Goal: Task Accomplishment & Management: Complete application form

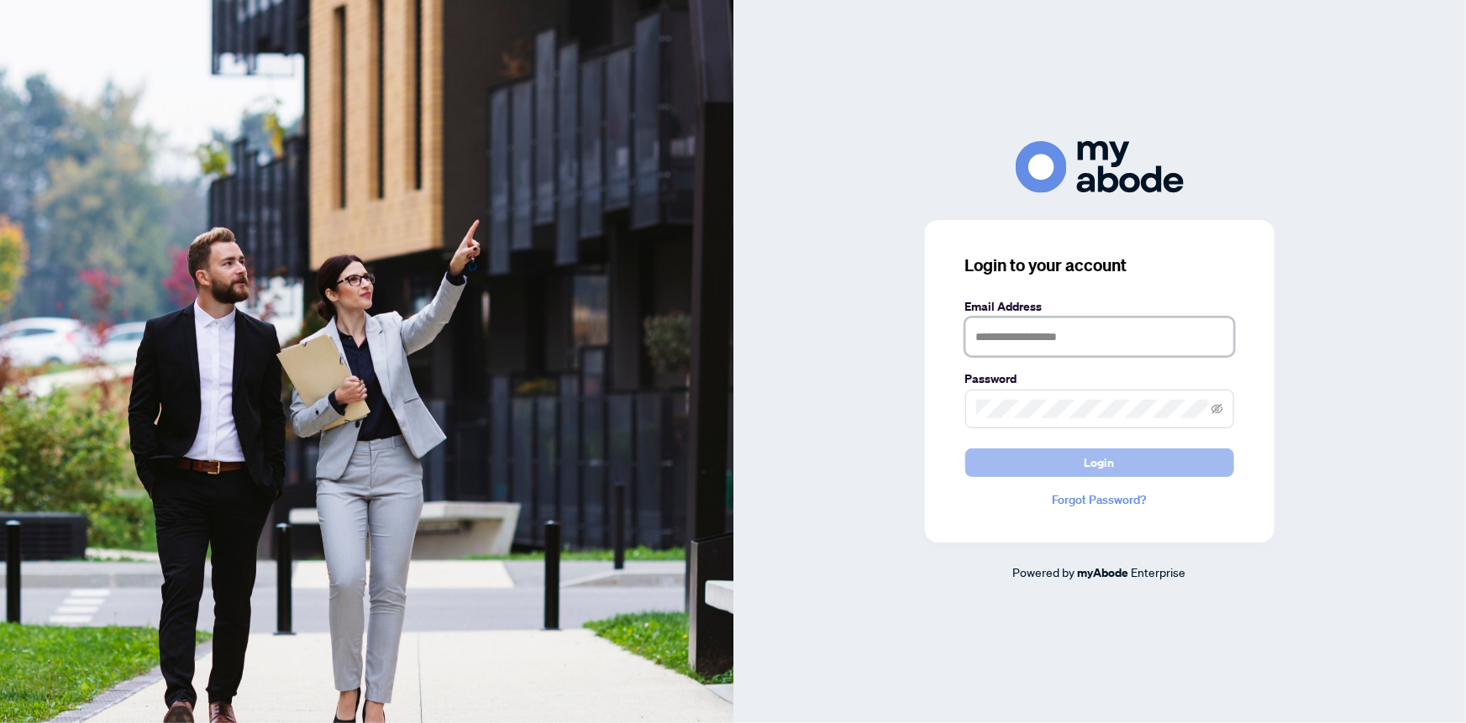
type input "**********"
click at [1102, 470] on span "Login" at bounding box center [1099, 462] width 30 height 27
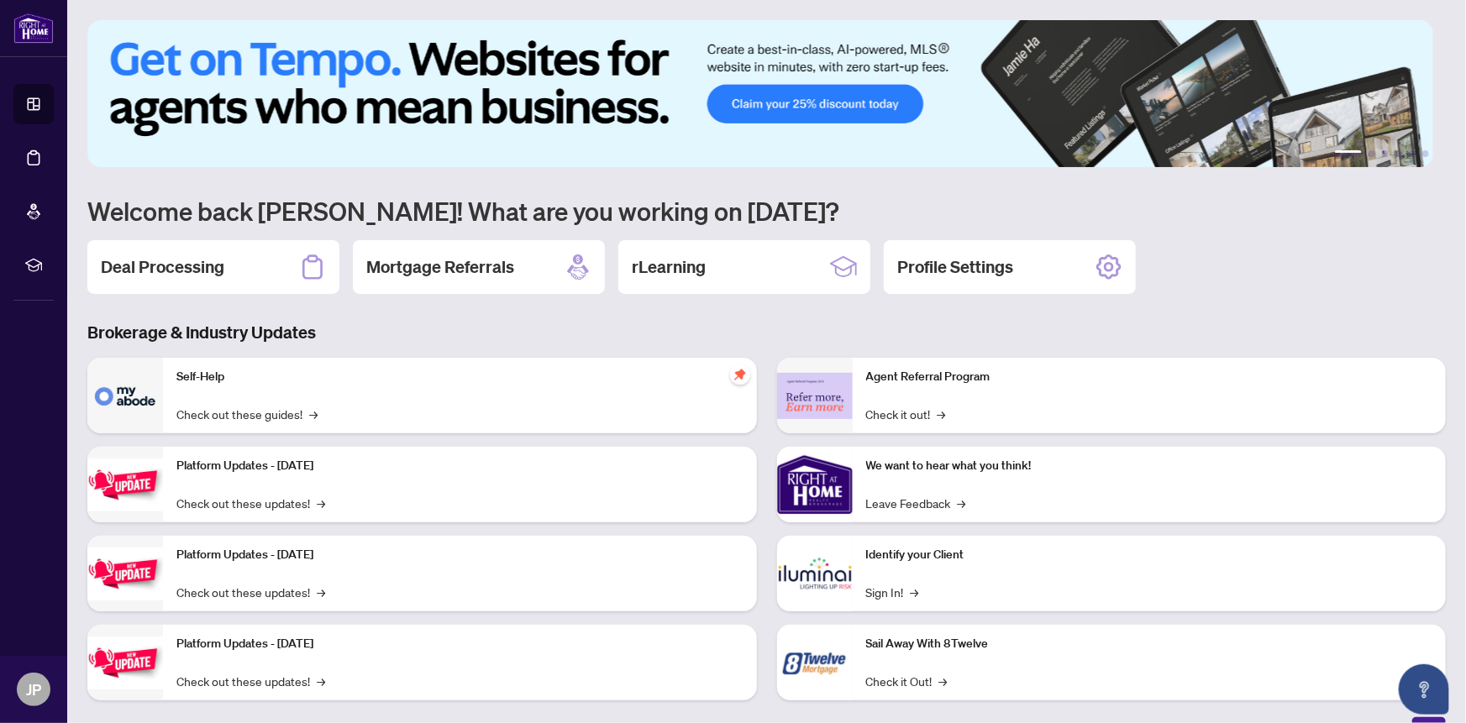
click at [188, 270] on h2 "Deal Processing" at bounding box center [162, 267] width 123 height 24
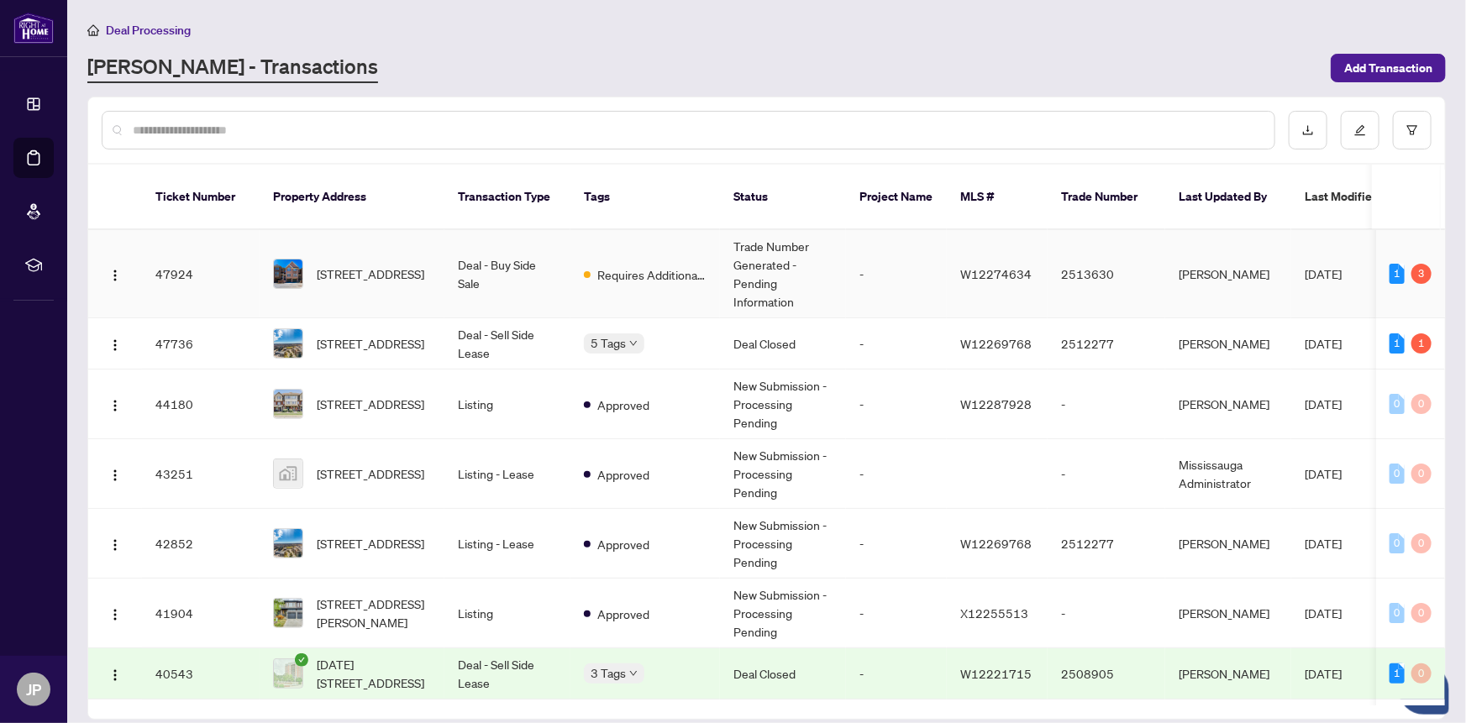
click at [374, 265] on span "[STREET_ADDRESS]" at bounding box center [371, 274] width 108 height 18
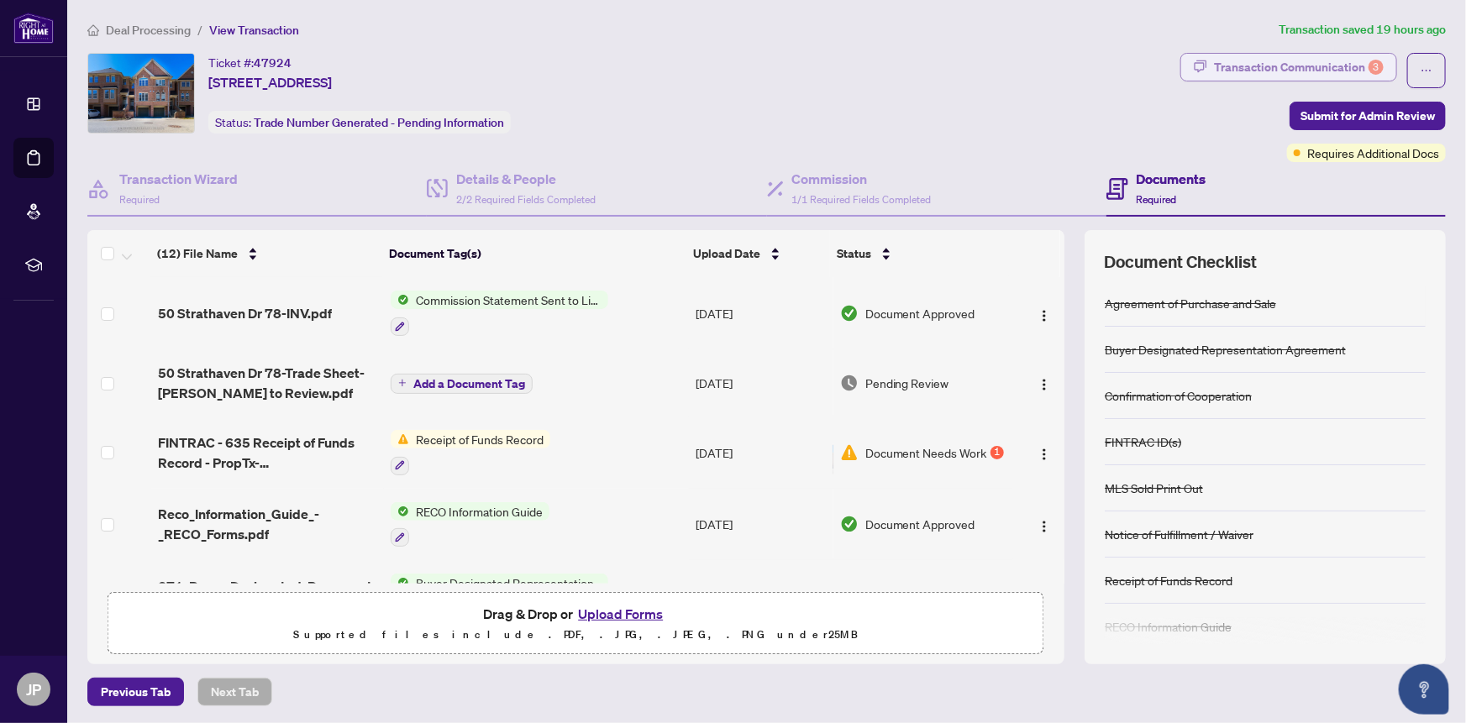
click at [1325, 59] on div "Transaction Communication 3" at bounding box center [1299, 67] width 170 height 27
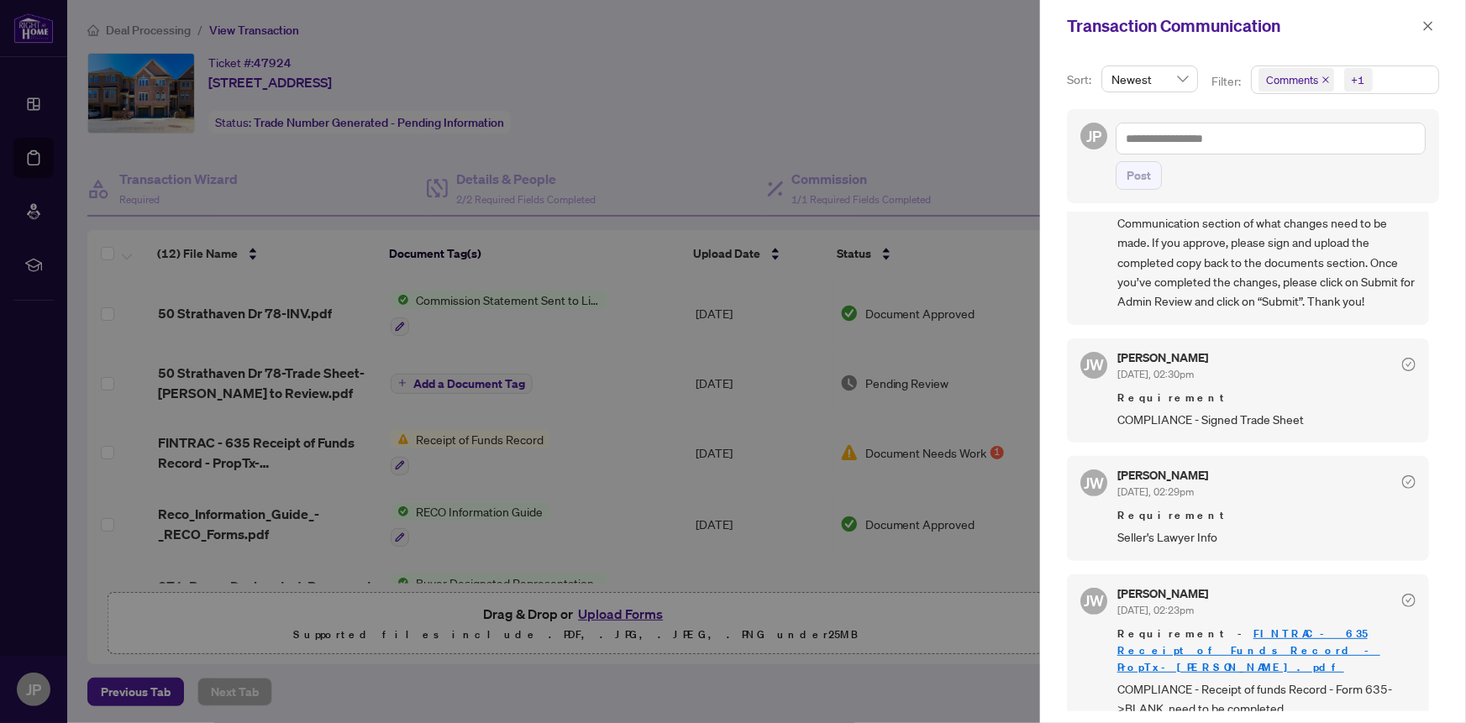
scroll to position [3, 0]
click at [270, 439] on div at bounding box center [733, 361] width 1466 height 723
click at [1424, 24] on icon "close" at bounding box center [1428, 26] width 12 height 12
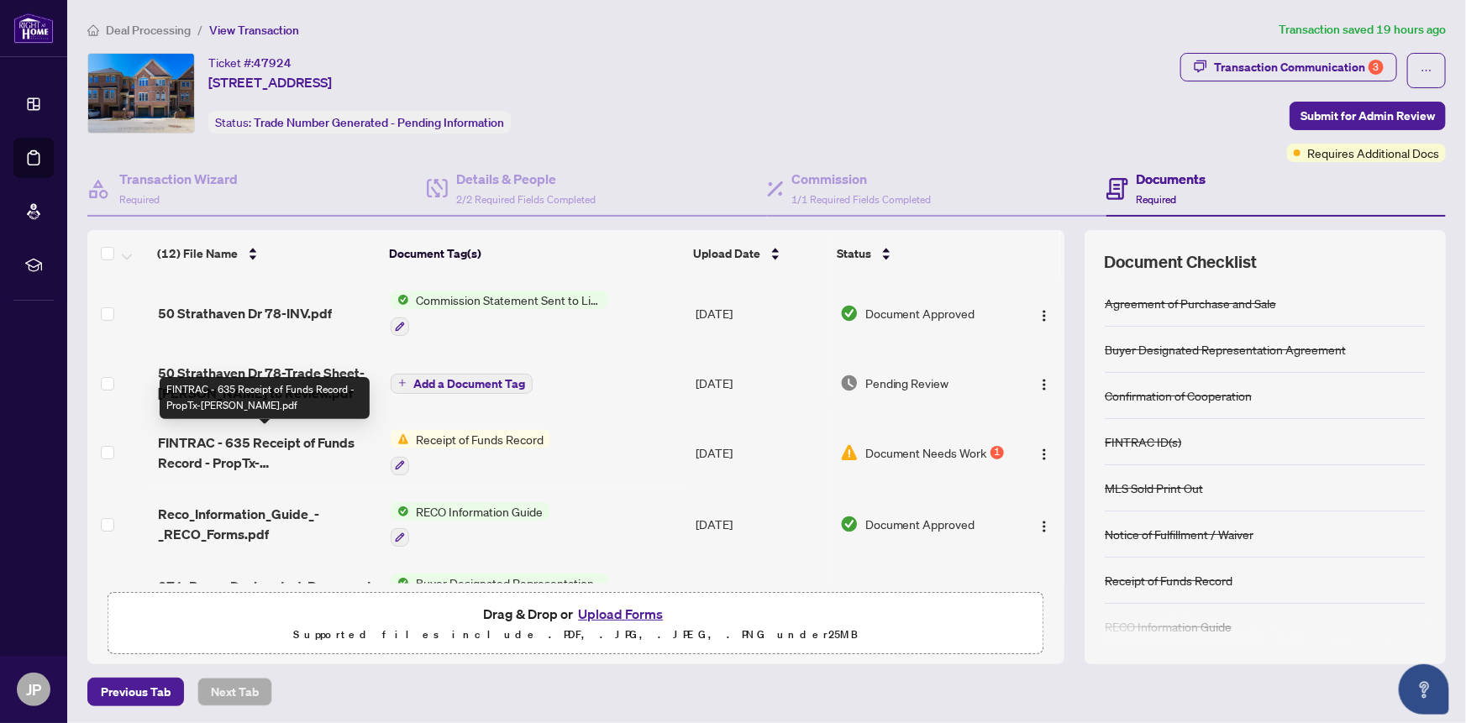
click at [218, 452] on span "FINTRAC - 635 Receipt of Funds Record - PropTx-OREA.pdf" at bounding box center [267, 453] width 219 height 40
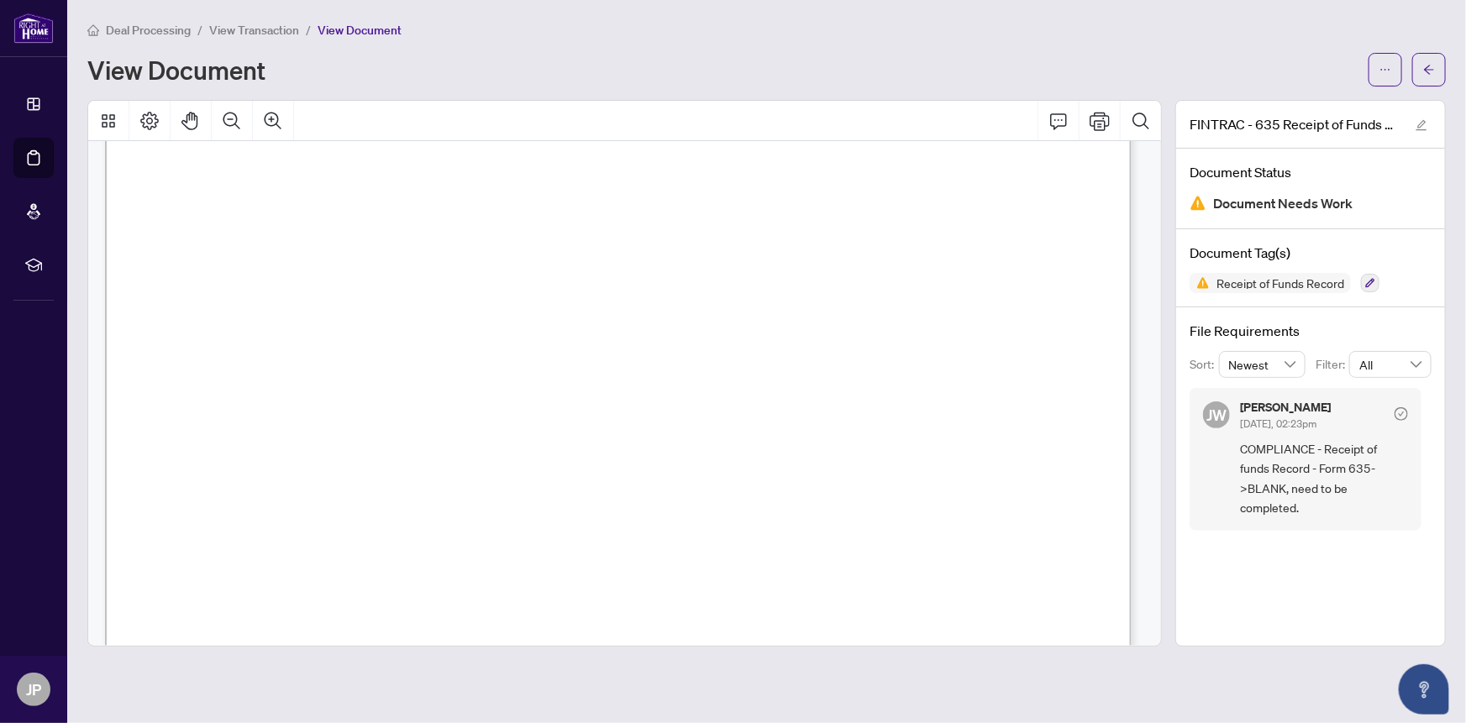
scroll to position [1451, 0]
click at [1386, 67] on icon "ellipsis" at bounding box center [1385, 70] width 12 height 12
click at [1268, 70] on div "View Document" at bounding box center [722, 69] width 1271 height 27
click at [1425, 67] on icon "arrow-left" at bounding box center [1429, 70] width 12 height 12
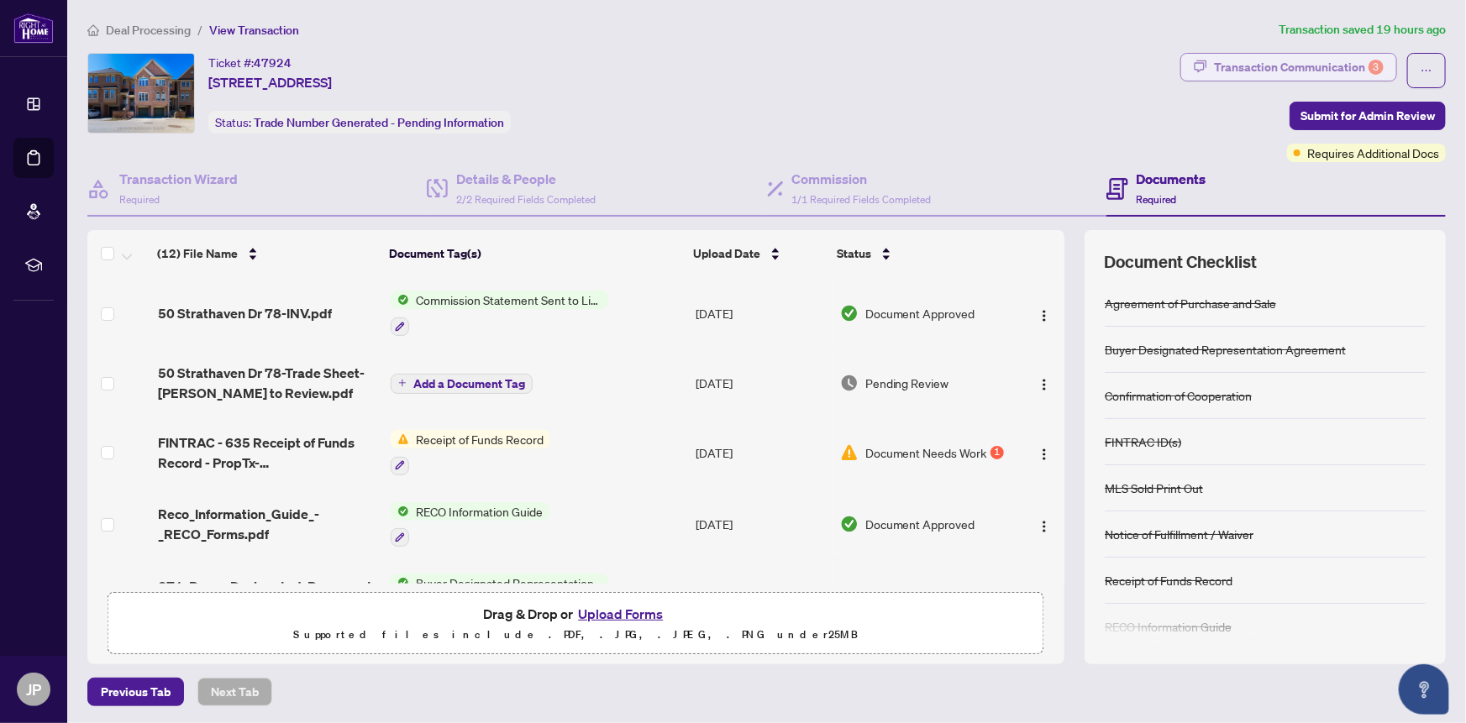
click at [1284, 65] on div "Transaction Communication 3" at bounding box center [1299, 67] width 170 height 27
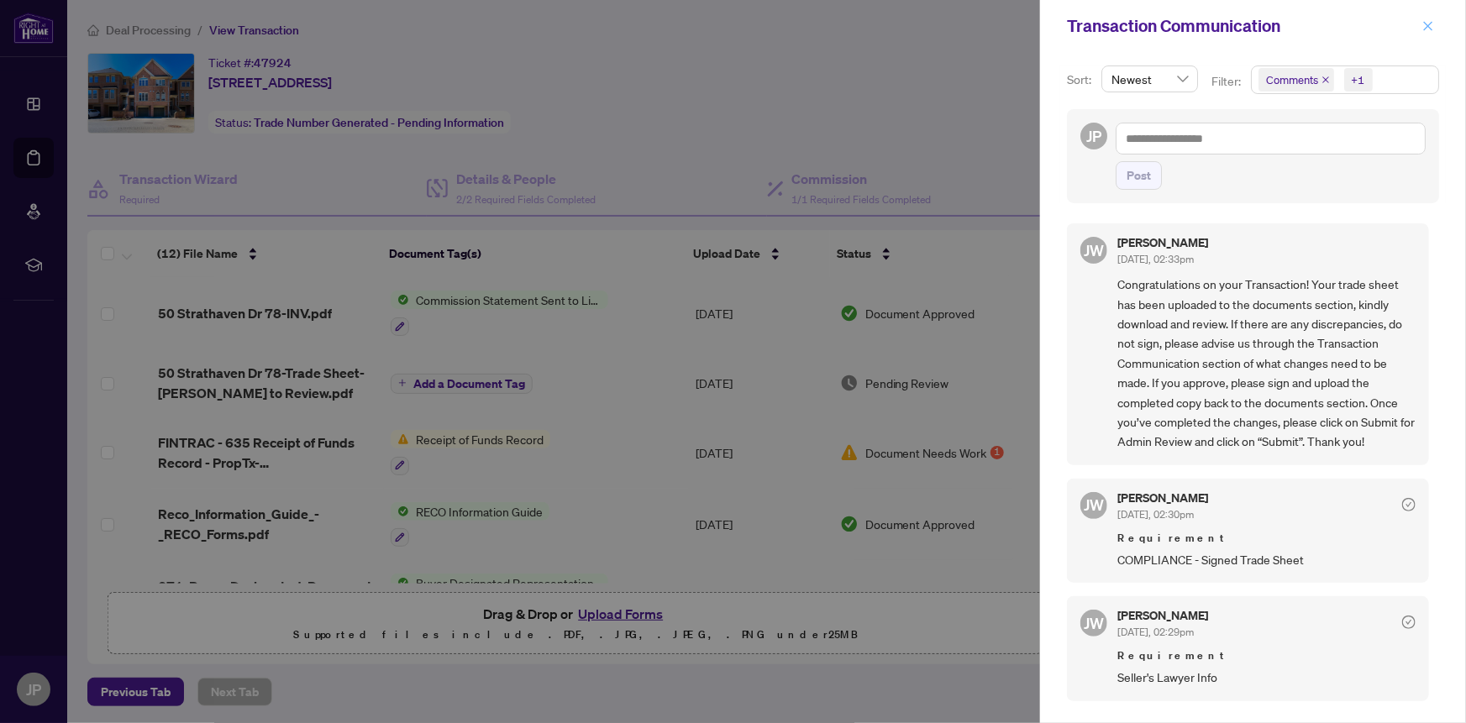
click at [1427, 24] on icon "close" at bounding box center [1428, 26] width 12 height 12
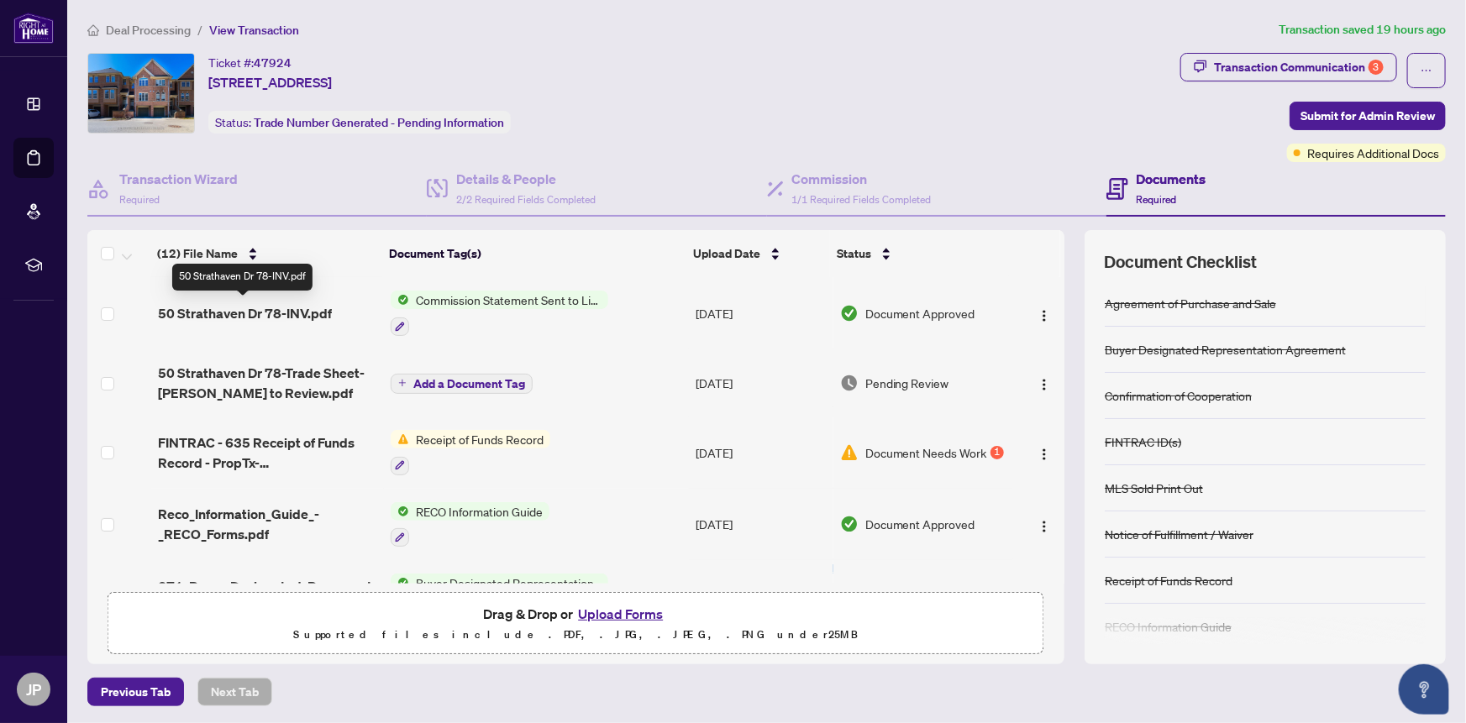
click at [230, 310] on span "50 Strathaven Dr 78-INV.pdf" at bounding box center [245, 313] width 174 height 20
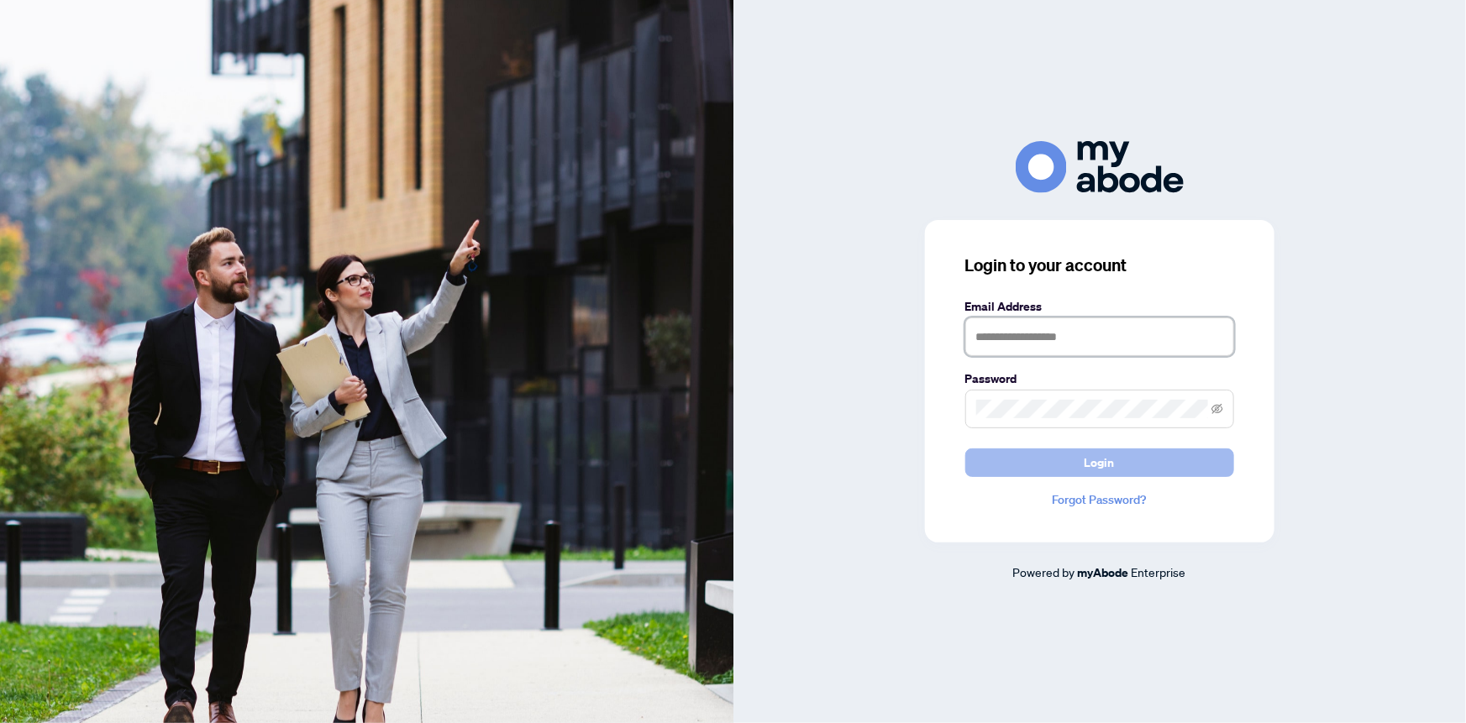
type input "**********"
click at [1075, 457] on button "Login" at bounding box center [1099, 463] width 269 height 29
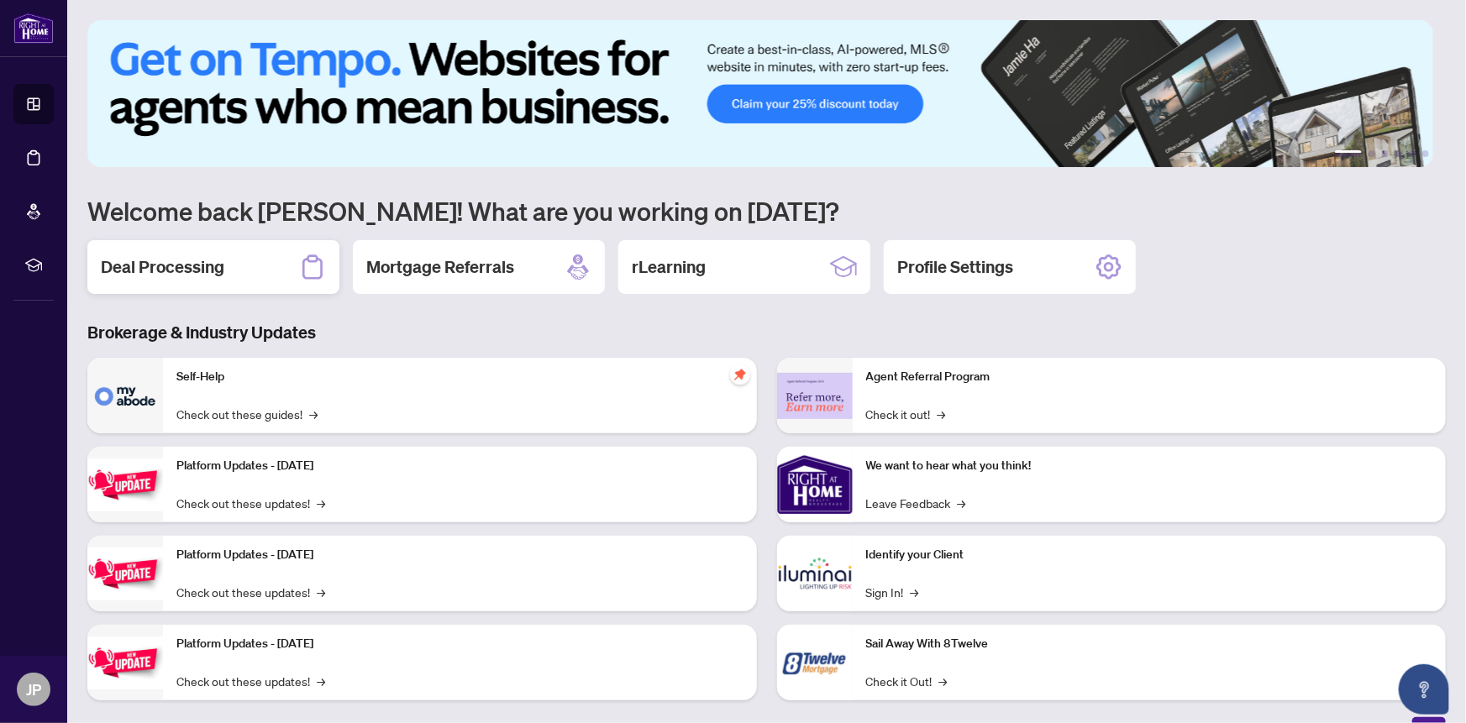
click at [167, 269] on h2 "Deal Processing" at bounding box center [162, 267] width 123 height 24
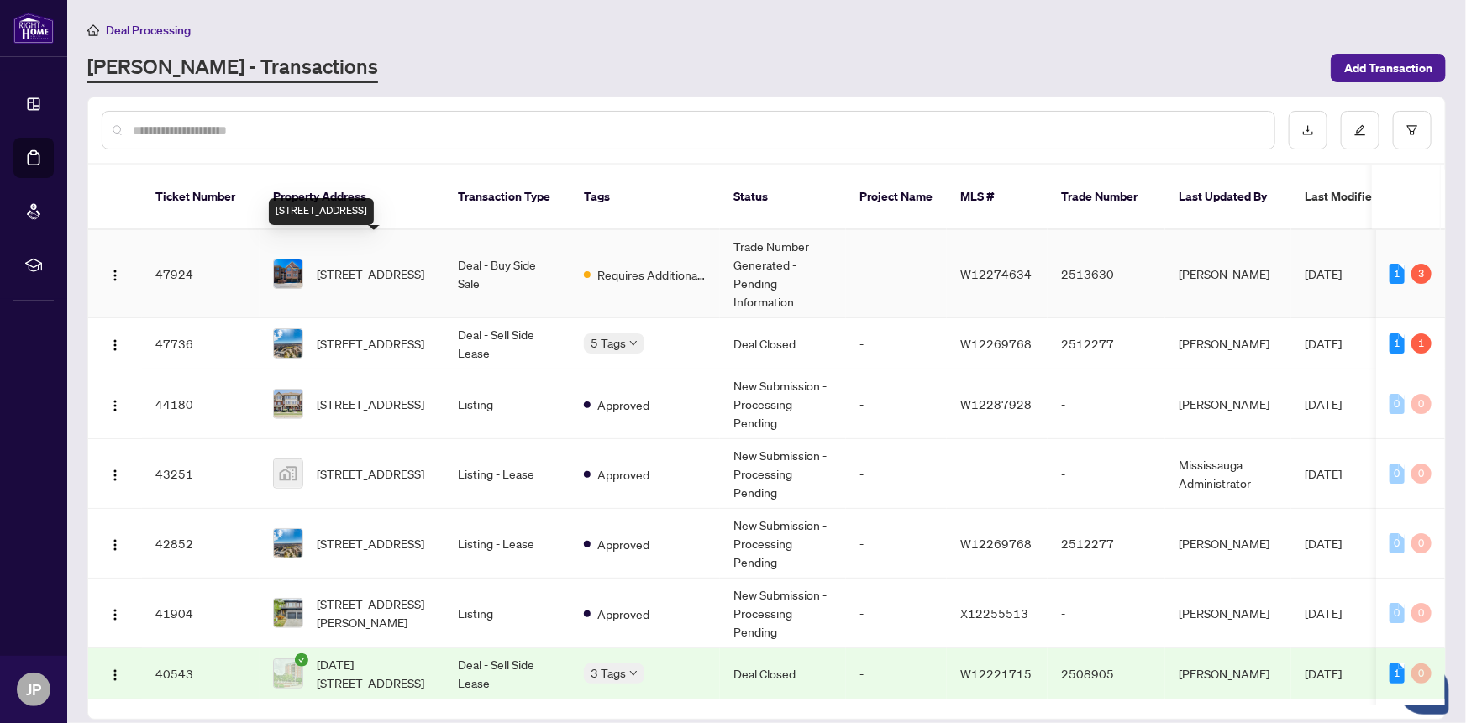
click at [354, 265] on span "[STREET_ADDRESS]" at bounding box center [371, 274] width 108 height 18
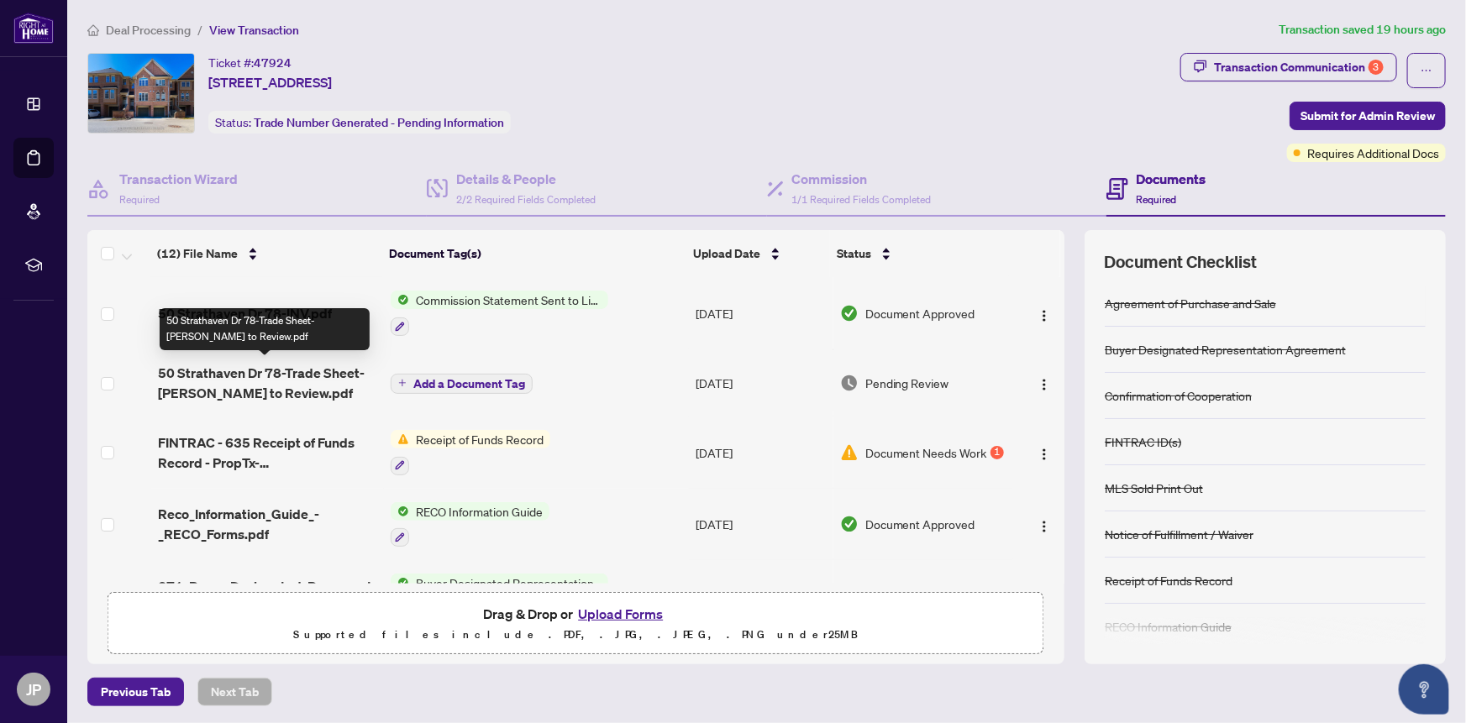
click at [244, 375] on span "50 Strathaven Dr 78-Trade Sheet-Jane Peng to Review.pdf" at bounding box center [267, 383] width 219 height 40
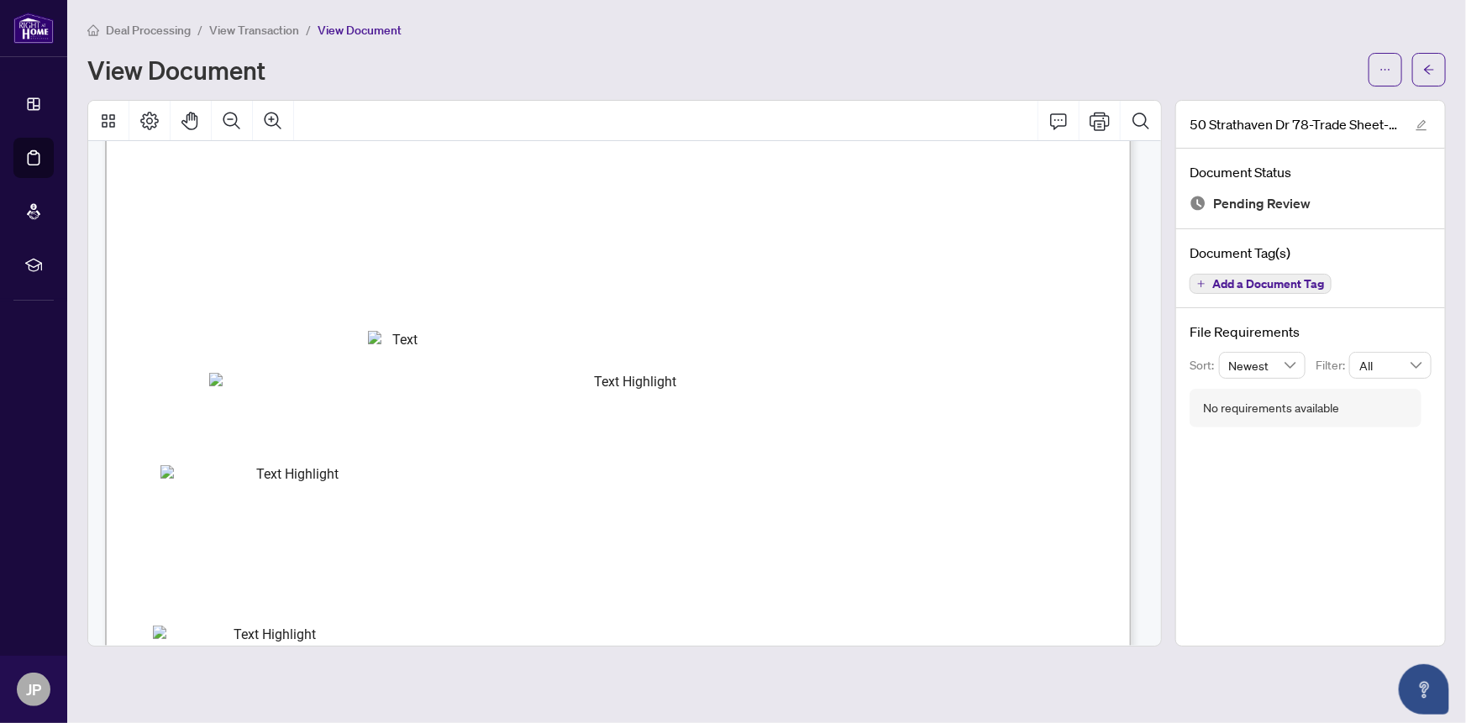
scroll to position [305, 0]
click at [1098, 122] on icon "Print" at bounding box center [1099, 121] width 20 height 20
click at [1414, 71] on button "button" at bounding box center [1429, 70] width 34 height 34
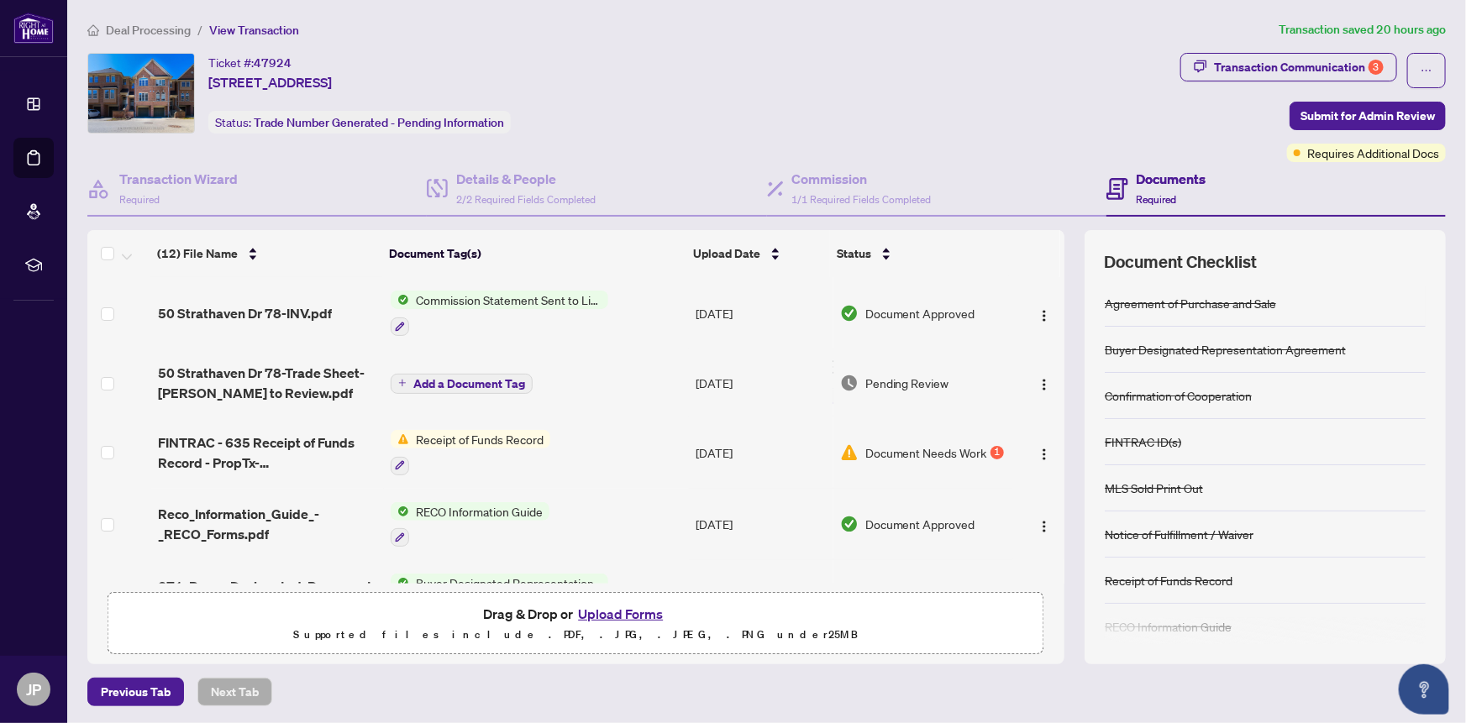
click at [616, 606] on button "Upload Forms" at bounding box center [620, 614] width 95 height 22
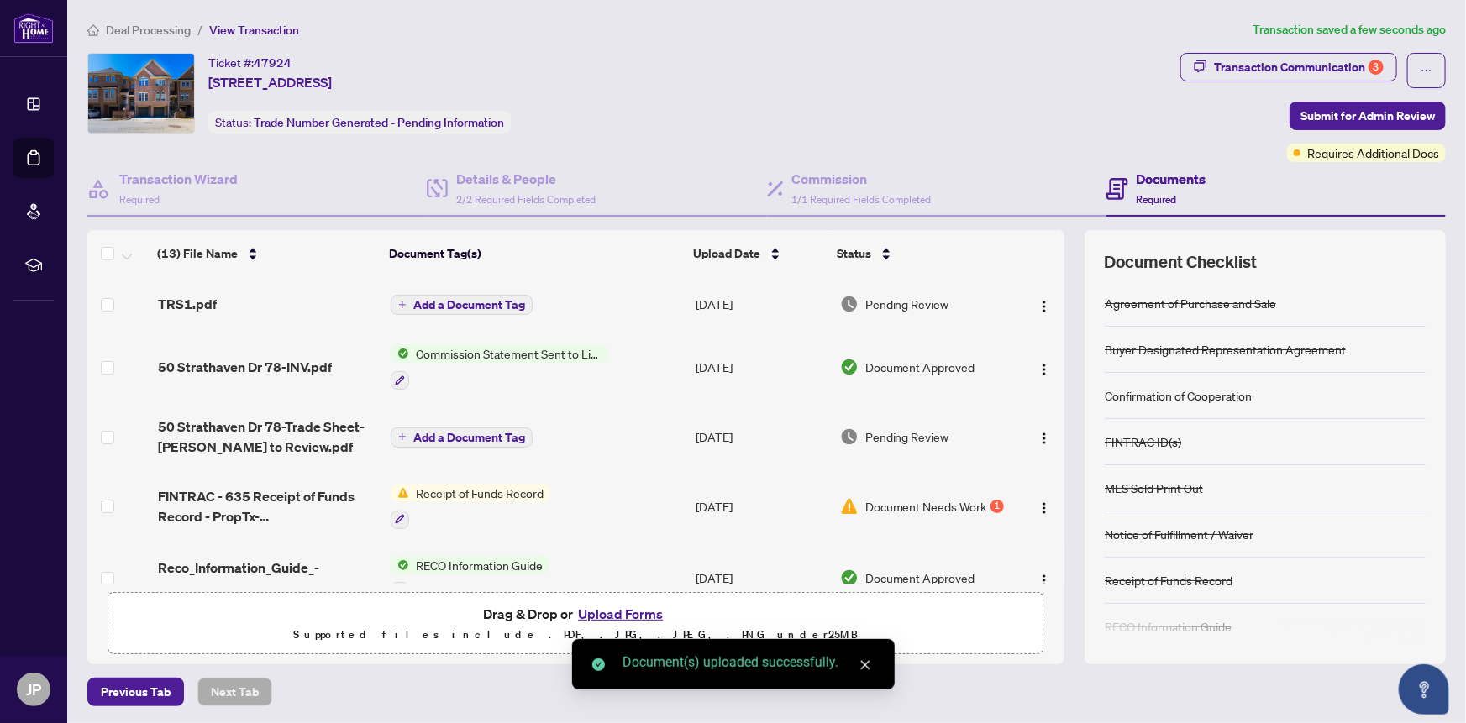
click at [445, 302] on span "Add a Document Tag" at bounding box center [469, 305] width 112 height 12
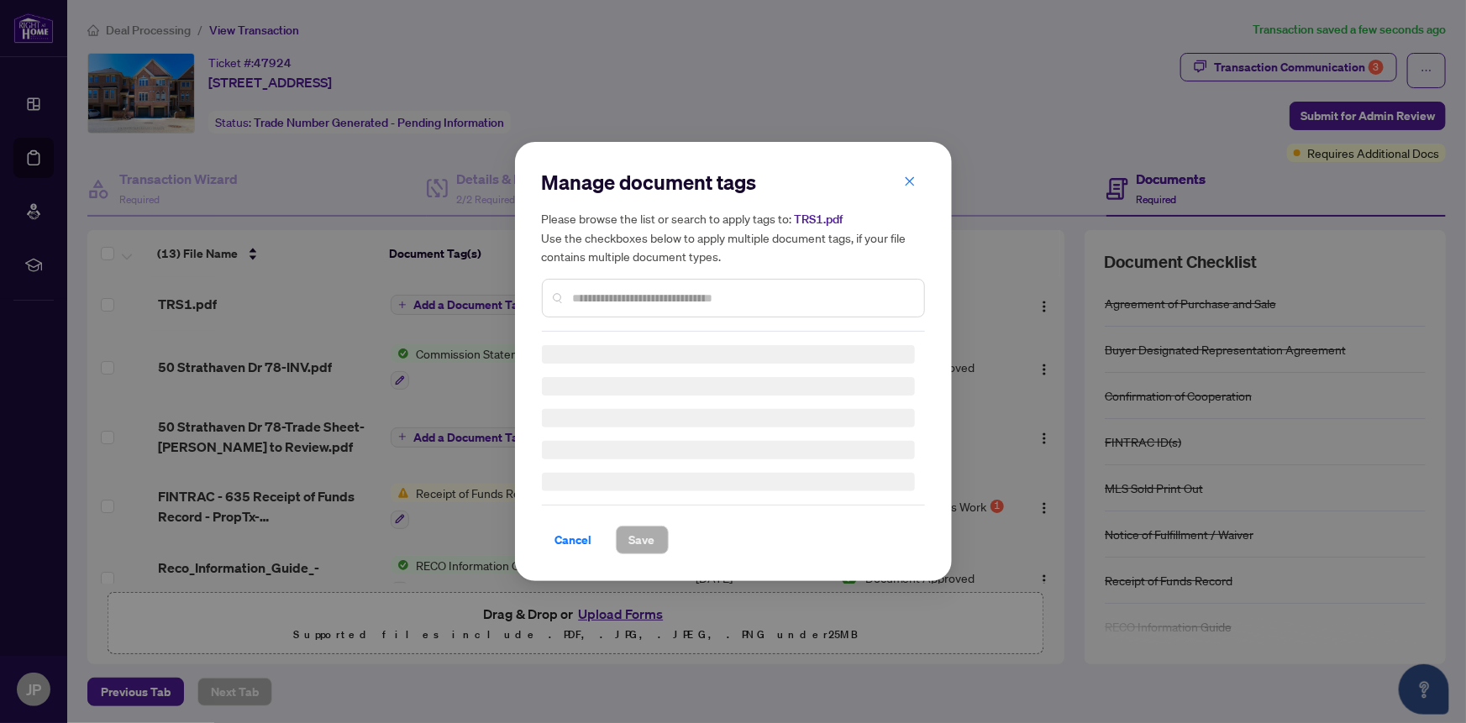
click at [621, 303] on input "text" at bounding box center [742, 298] width 338 height 18
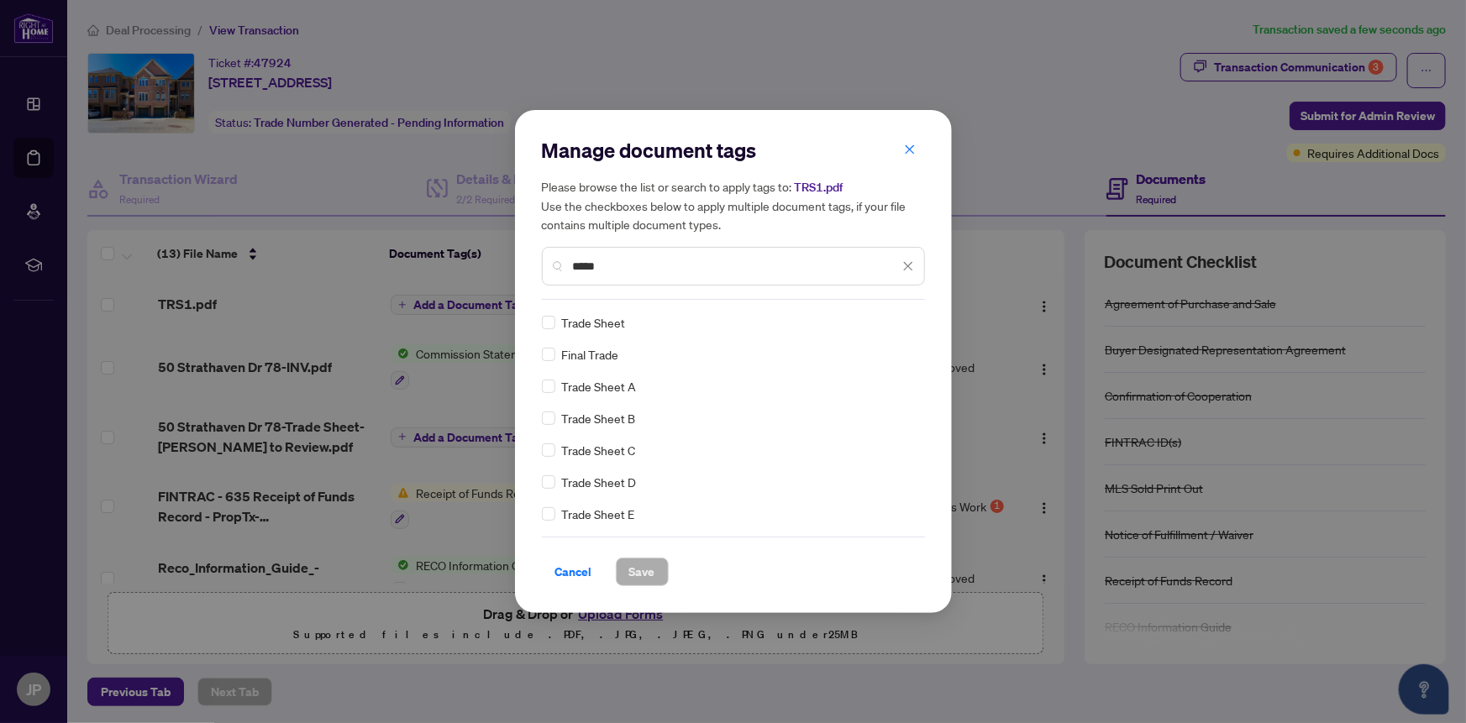
type input "*****"
click at [637, 577] on span "Save" at bounding box center [642, 572] width 26 height 27
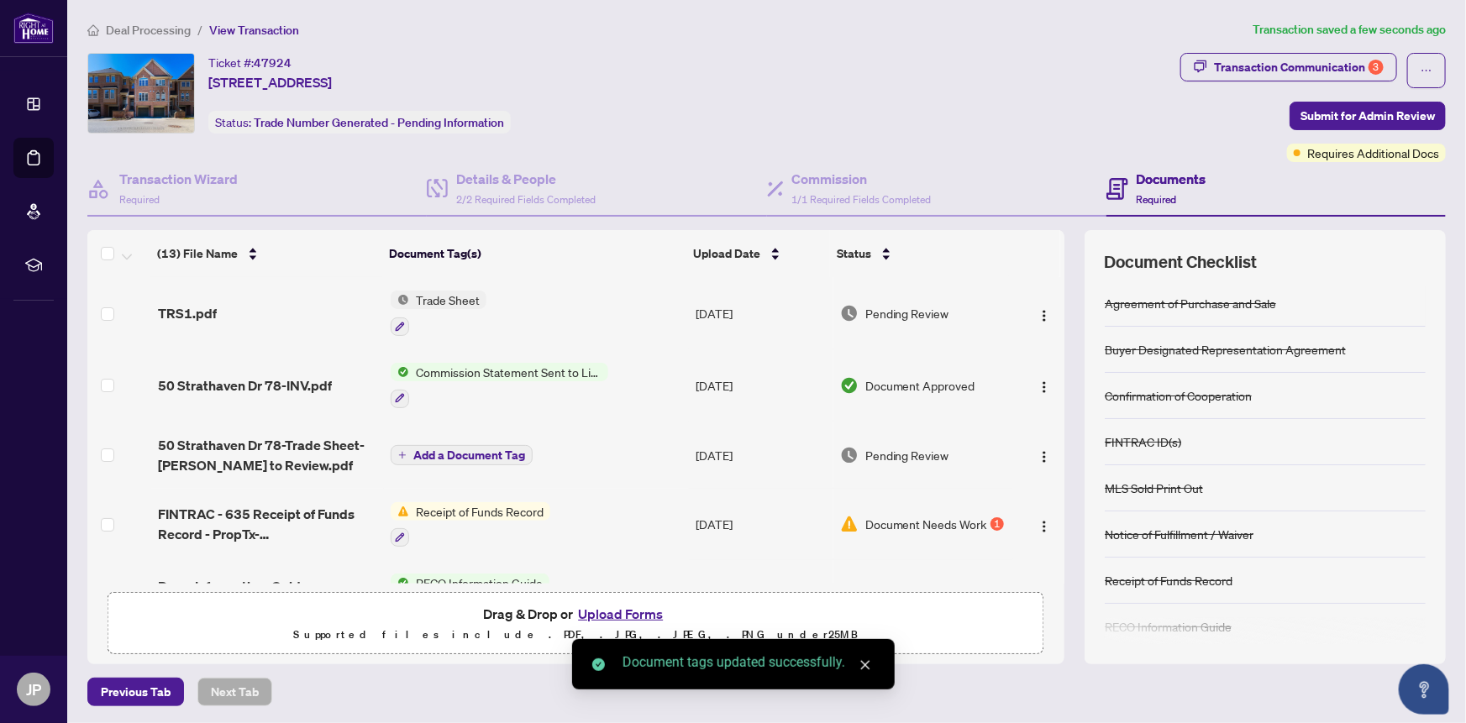
click at [613, 611] on button "Upload Forms" at bounding box center [620, 614] width 95 height 22
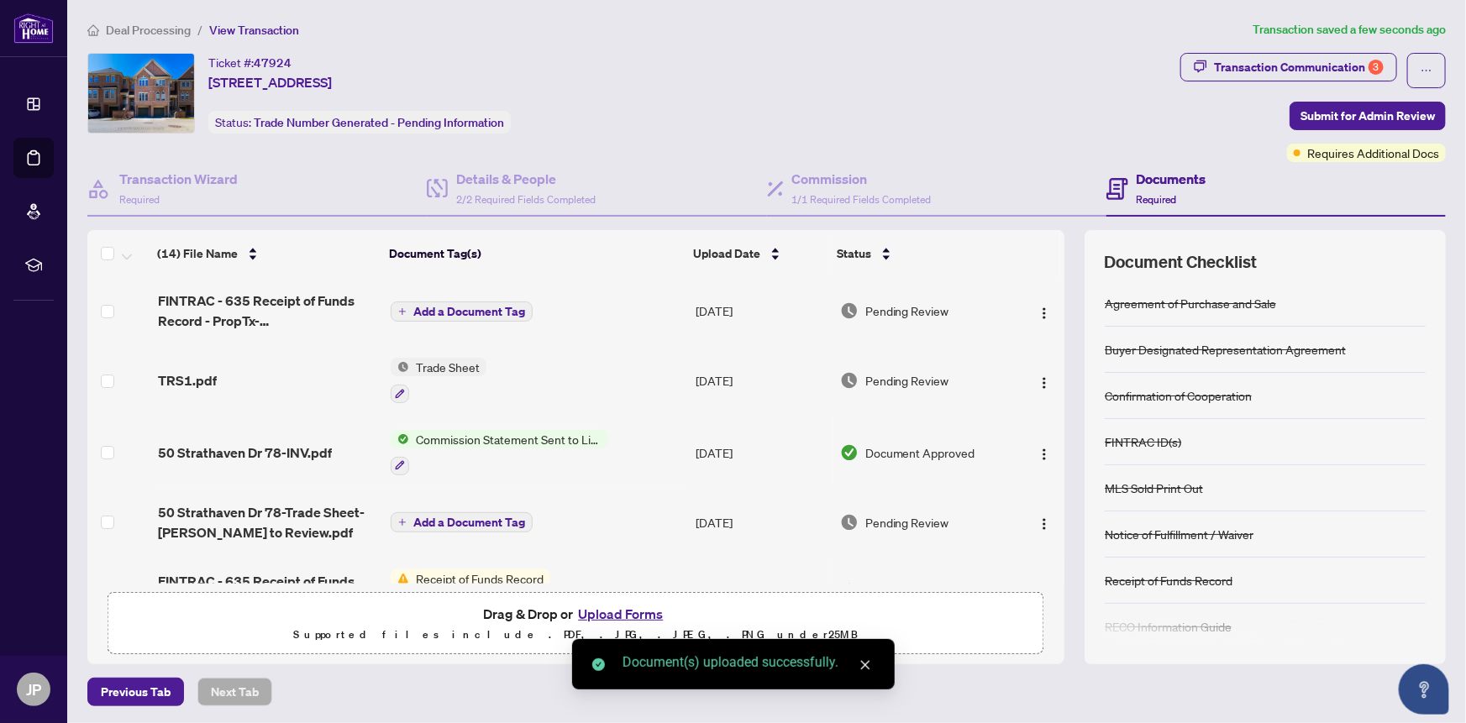
click at [422, 310] on span "Add a Document Tag" at bounding box center [469, 312] width 112 height 12
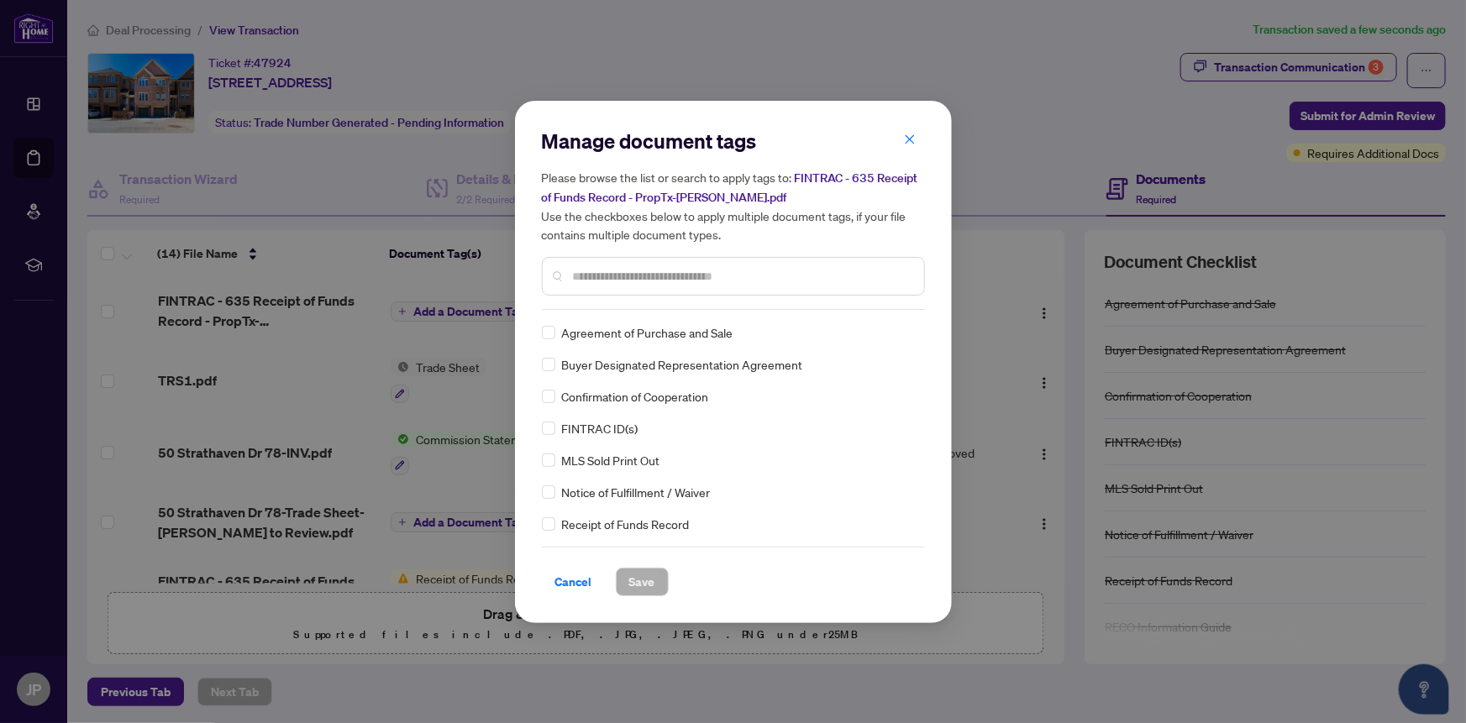
click at [605, 311] on div "Manage document tags Please browse the list or search to apply tags to: FINTRAC…" at bounding box center [733, 362] width 383 height 469
click at [589, 275] on input "text" at bounding box center [742, 276] width 338 height 18
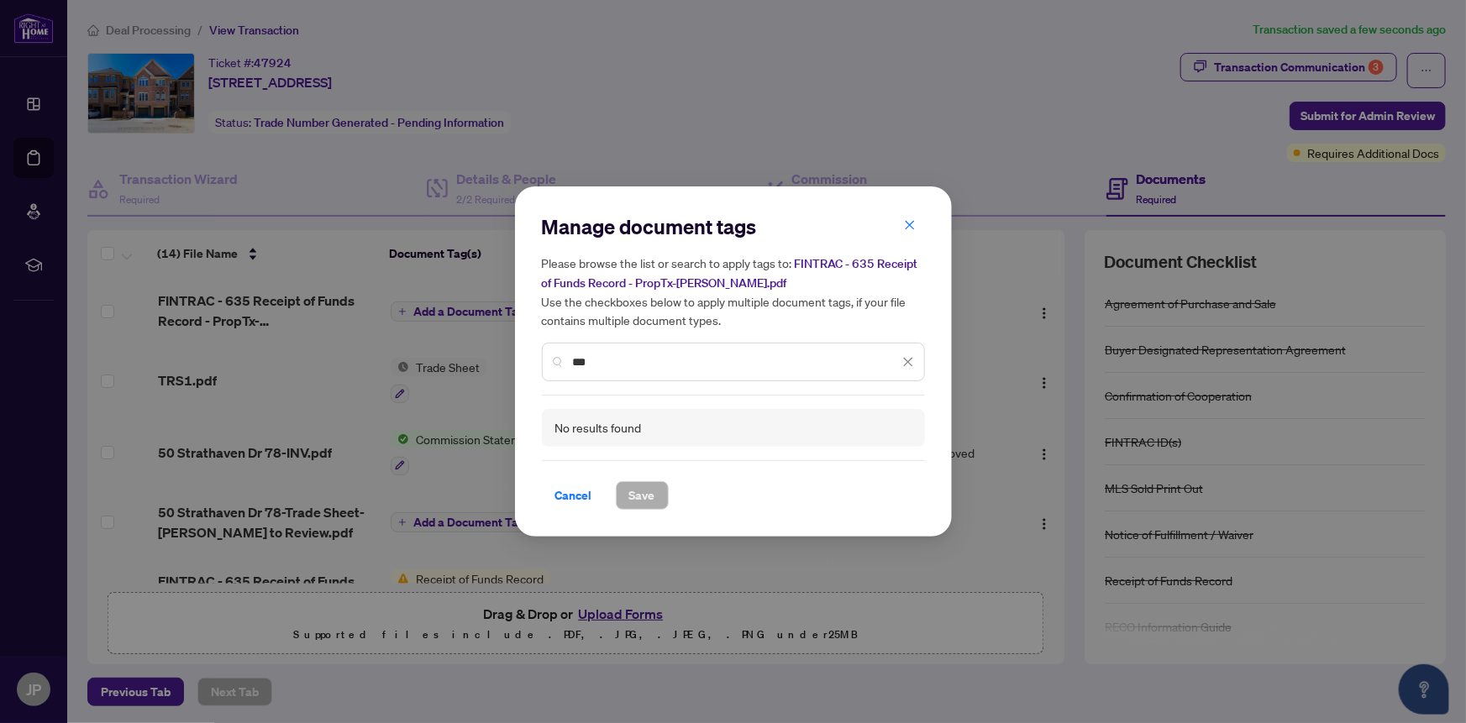
drag, startPoint x: 616, startPoint y: 360, endPoint x: 553, endPoint y: 364, distance: 63.1
click at [554, 361] on div "***" at bounding box center [733, 362] width 383 height 39
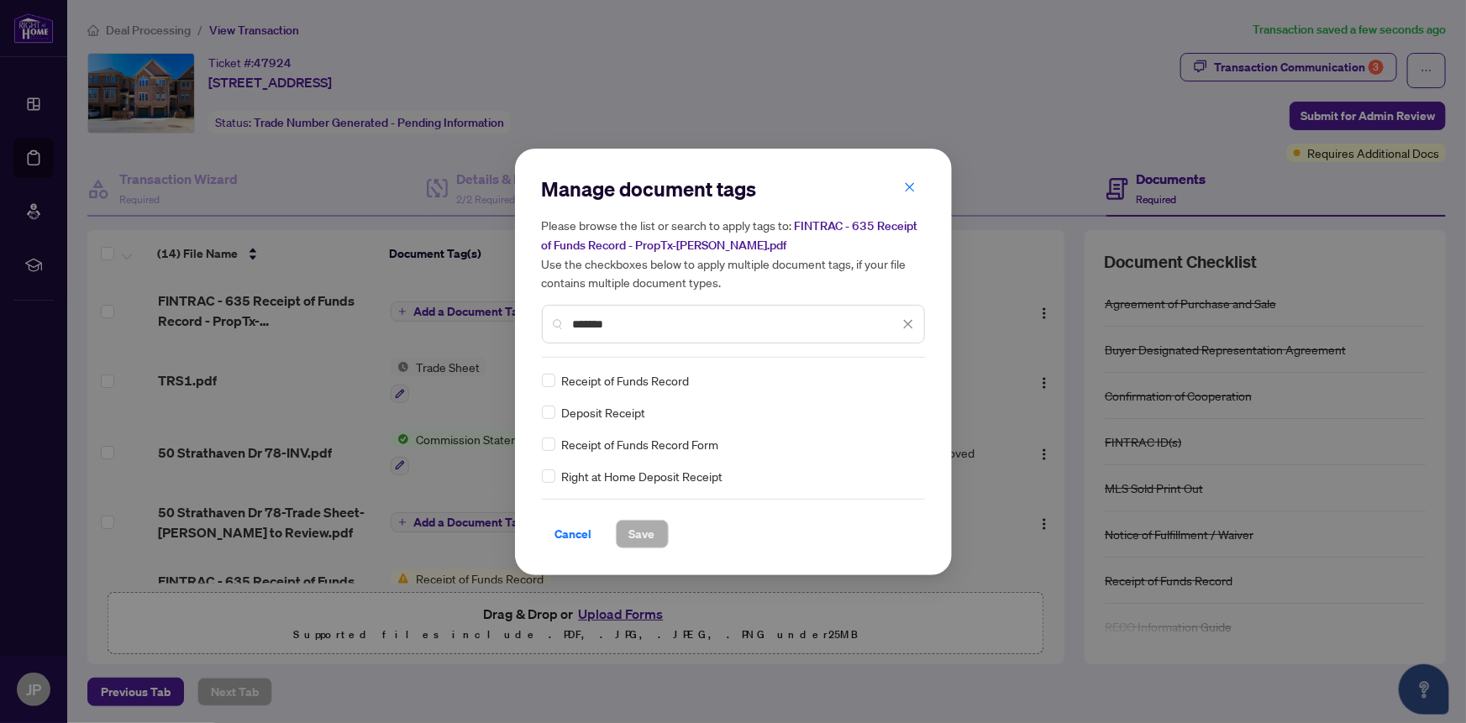
type input "*******"
click at [636, 531] on span "Save" at bounding box center [642, 534] width 26 height 27
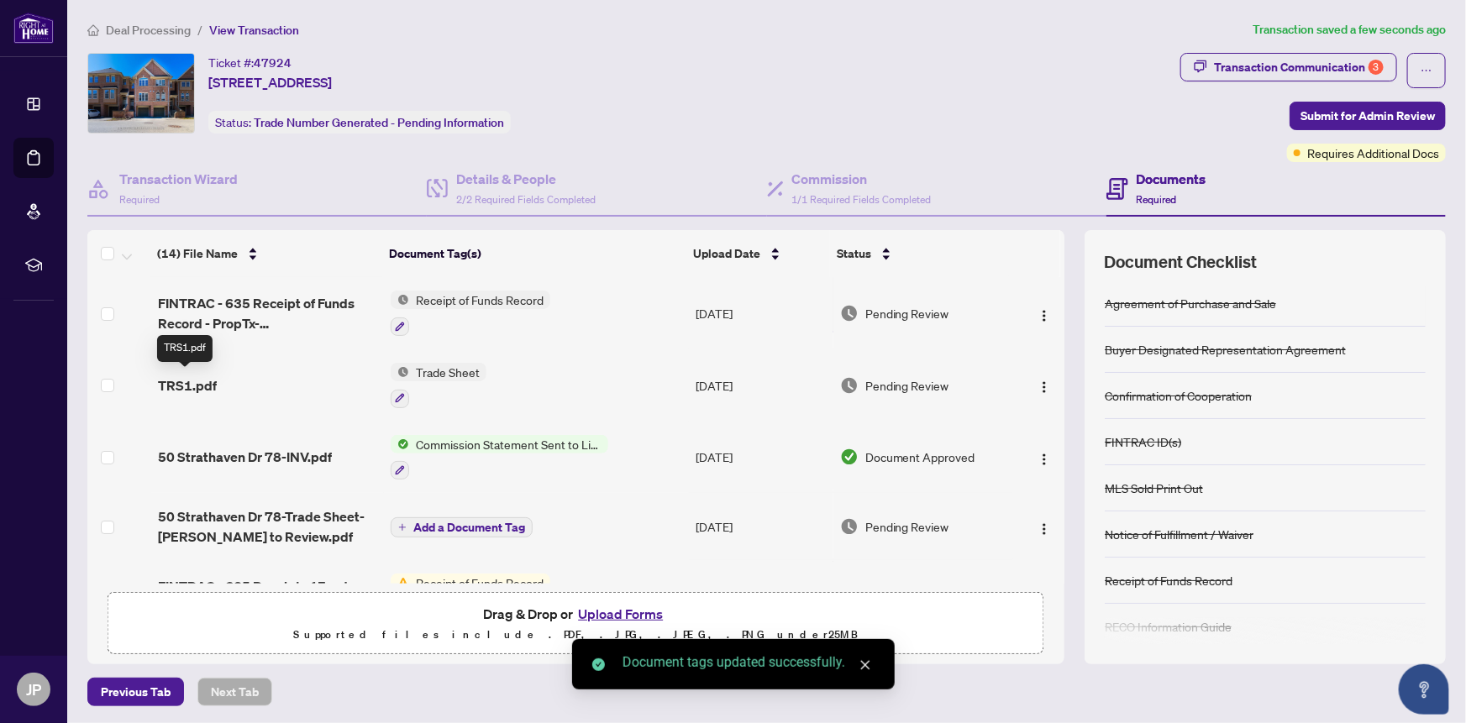
click at [191, 380] on span "TRS1.pdf" at bounding box center [187, 385] width 59 height 20
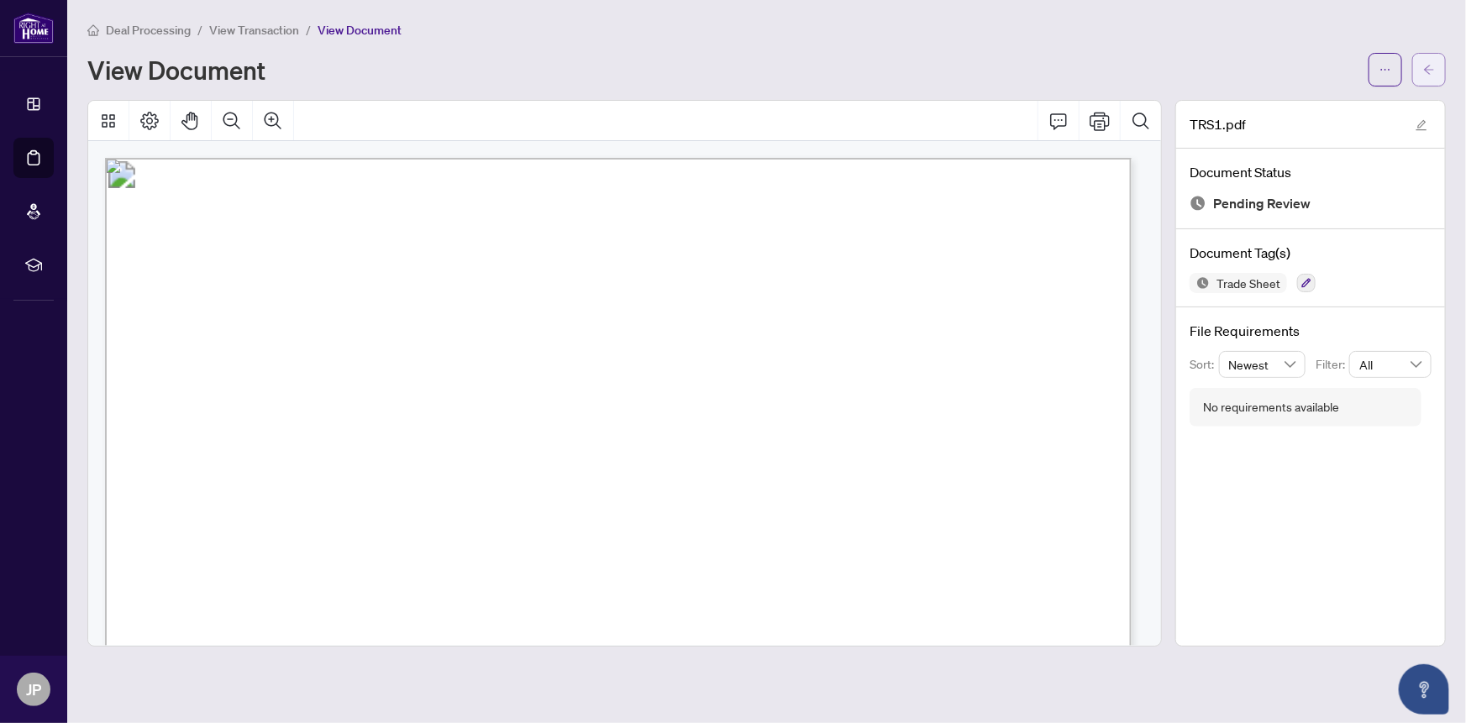
click at [1419, 68] on button "button" at bounding box center [1429, 70] width 34 height 34
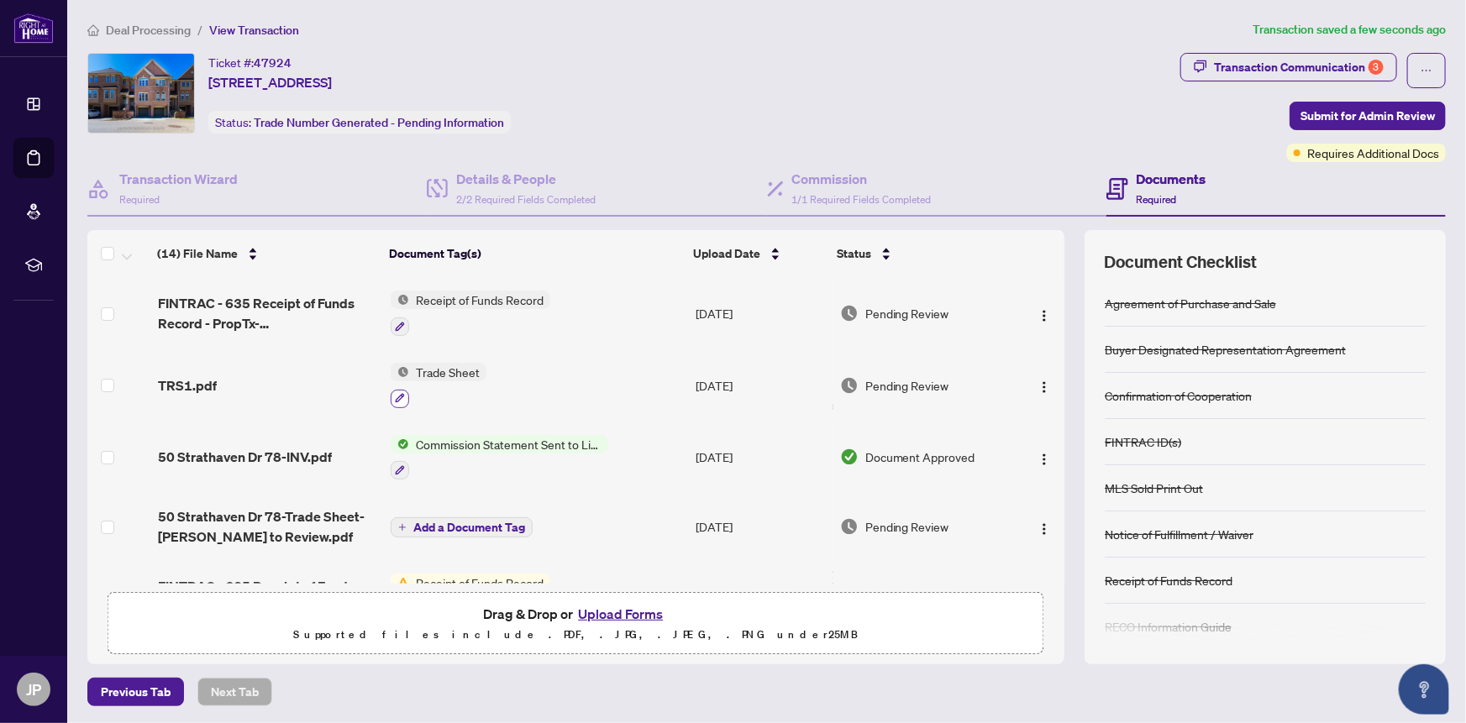
click at [396, 396] on icon "button" at bounding box center [400, 398] width 9 height 9
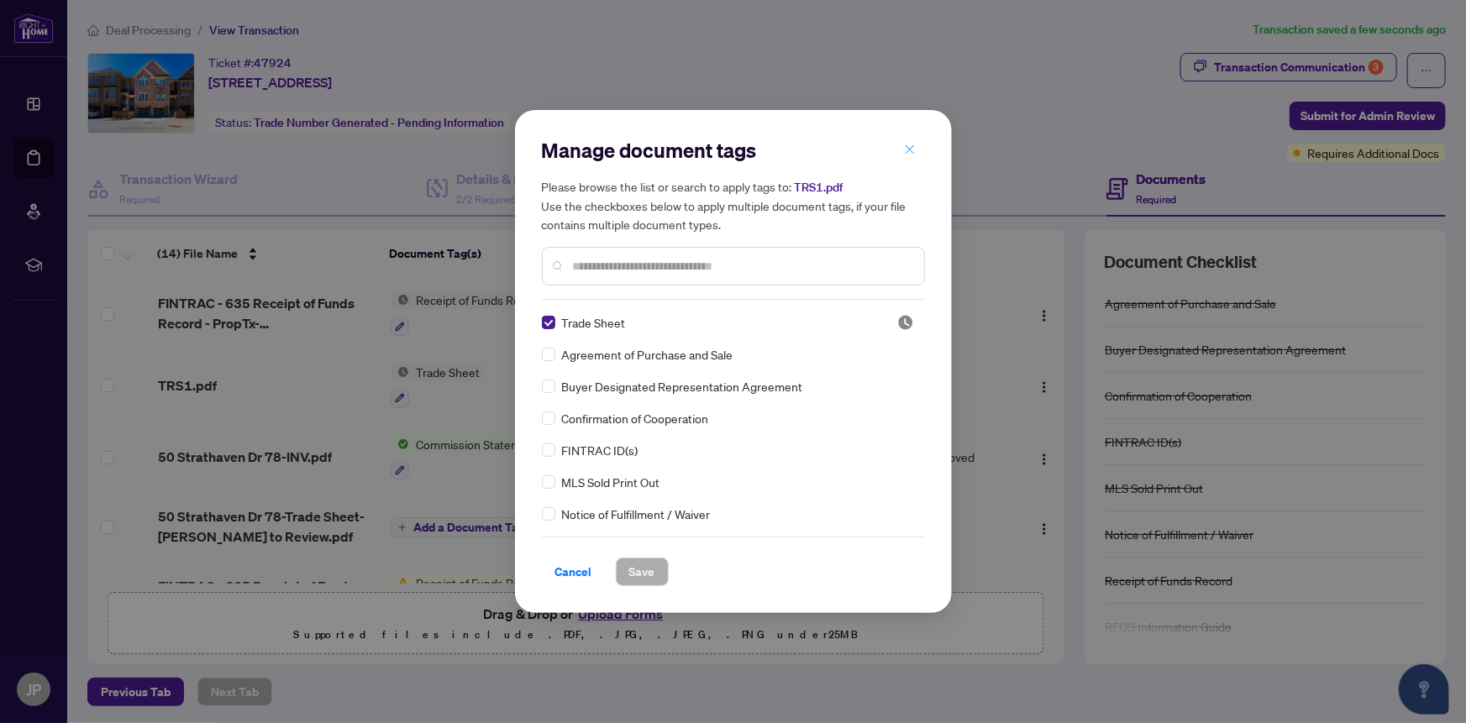
click at [909, 146] on icon "close" at bounding box center [910, 150] width 12 height 12
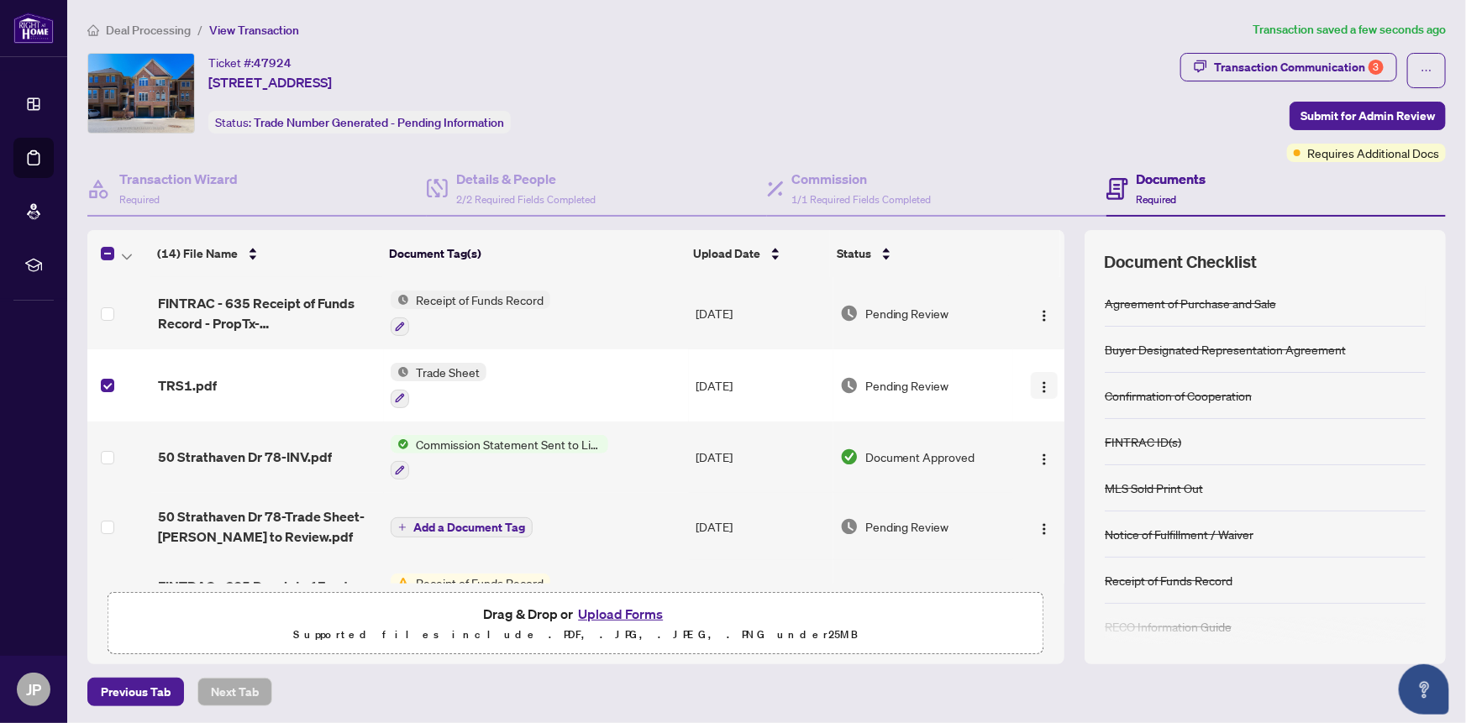
click at [1037, 381] on img "button" at bounding box center [1043, 386] width 13 height 13
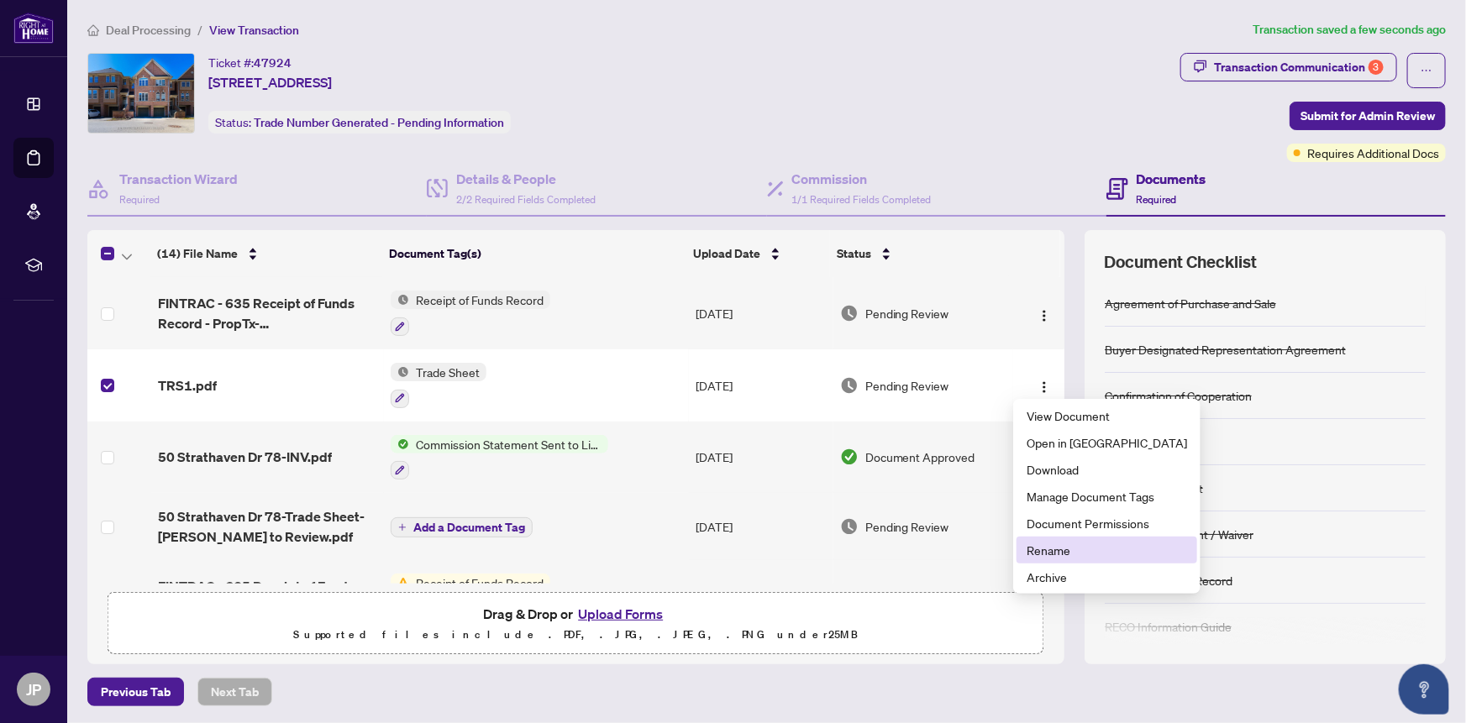
click at [1069, 560] on li "Rename" at bounding box center [1106, 550] width 181 height 27
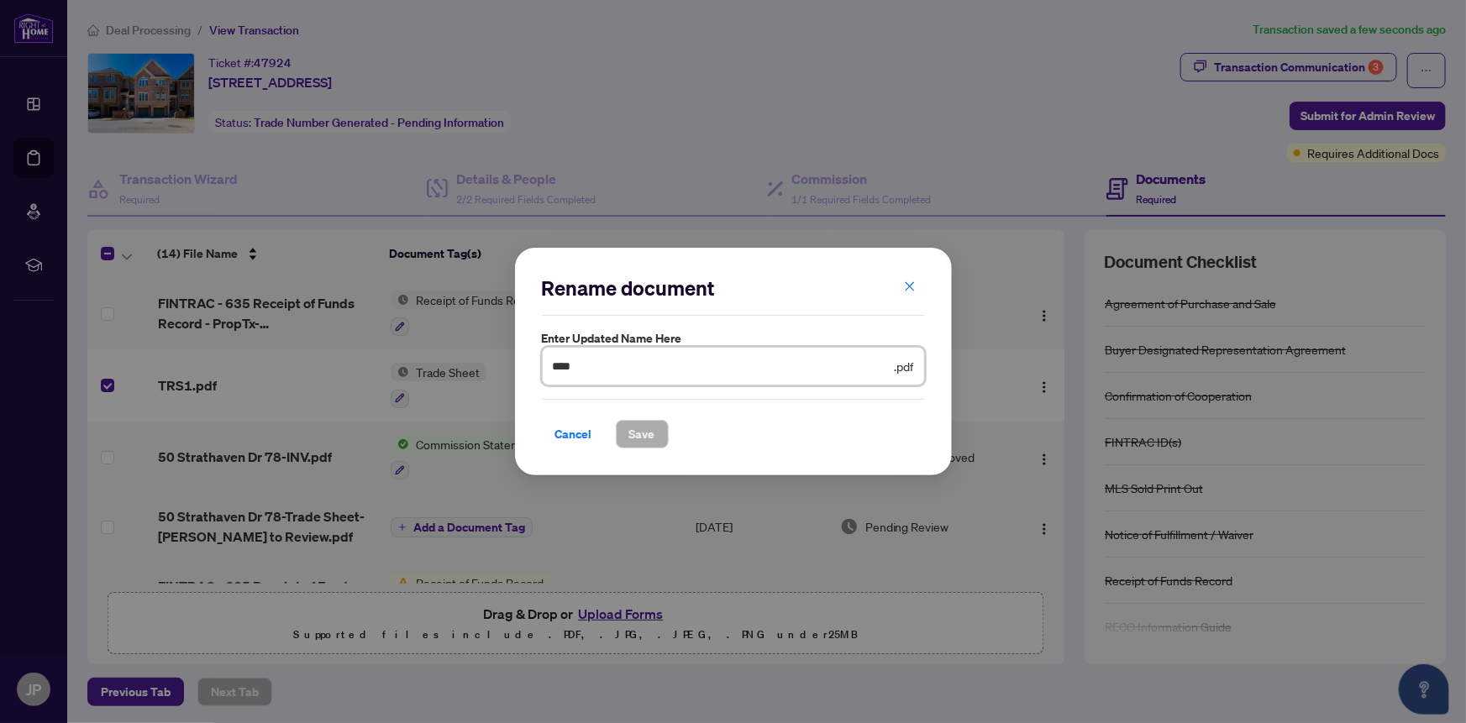
drag, startPoint x: 591, startPoint y: 366, endPoint x: 512, endPoint y: 366, distance: 79.8
click at [512, 365] on div "Rename document Enter updated name here **** .pdf Cancel Save Cancel OK" at bounding box center [733, 361] width 1466 height 723
type input "**********"
click at [643, 438] on span "Save" at bounding box center [642, 434] width 26 height 27
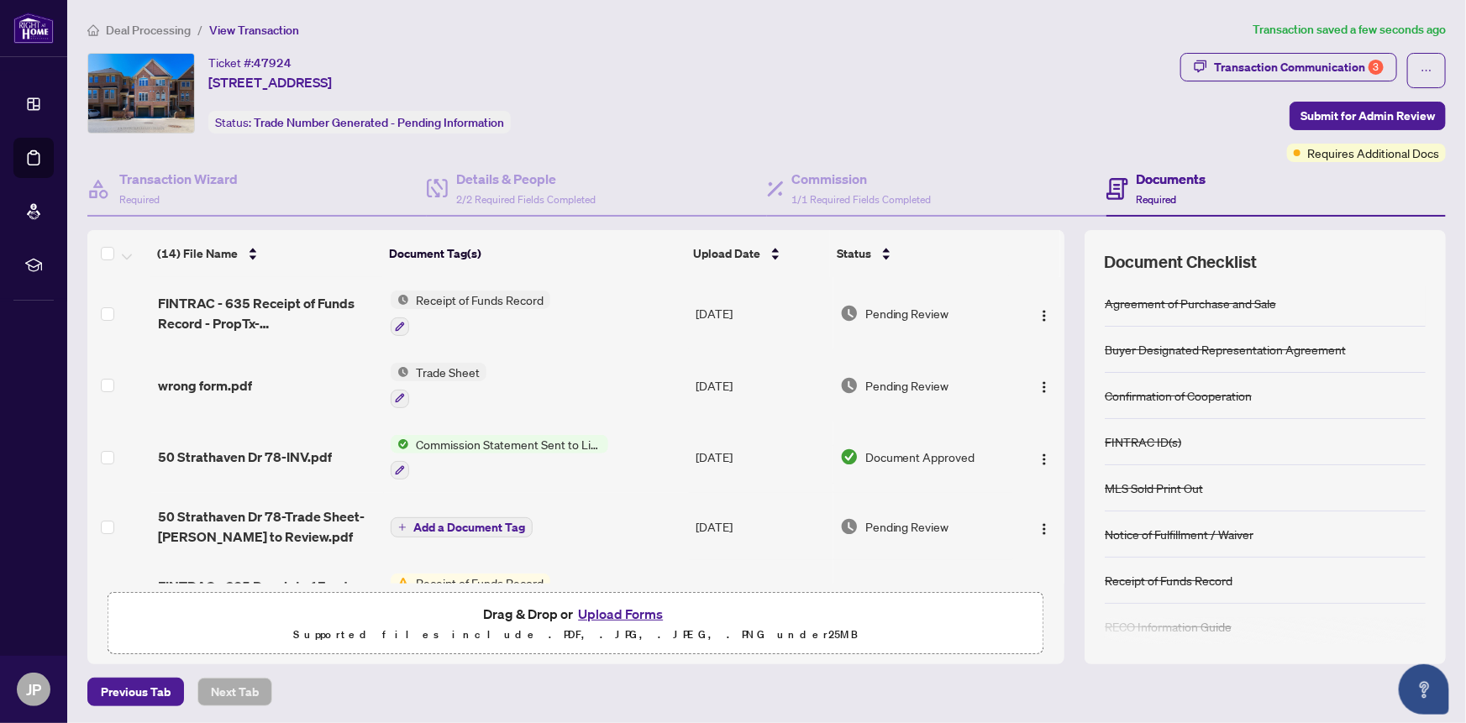
click at [629, 612] on button "Upload Forms" at bounding box center [620, 614] width 95 height 22
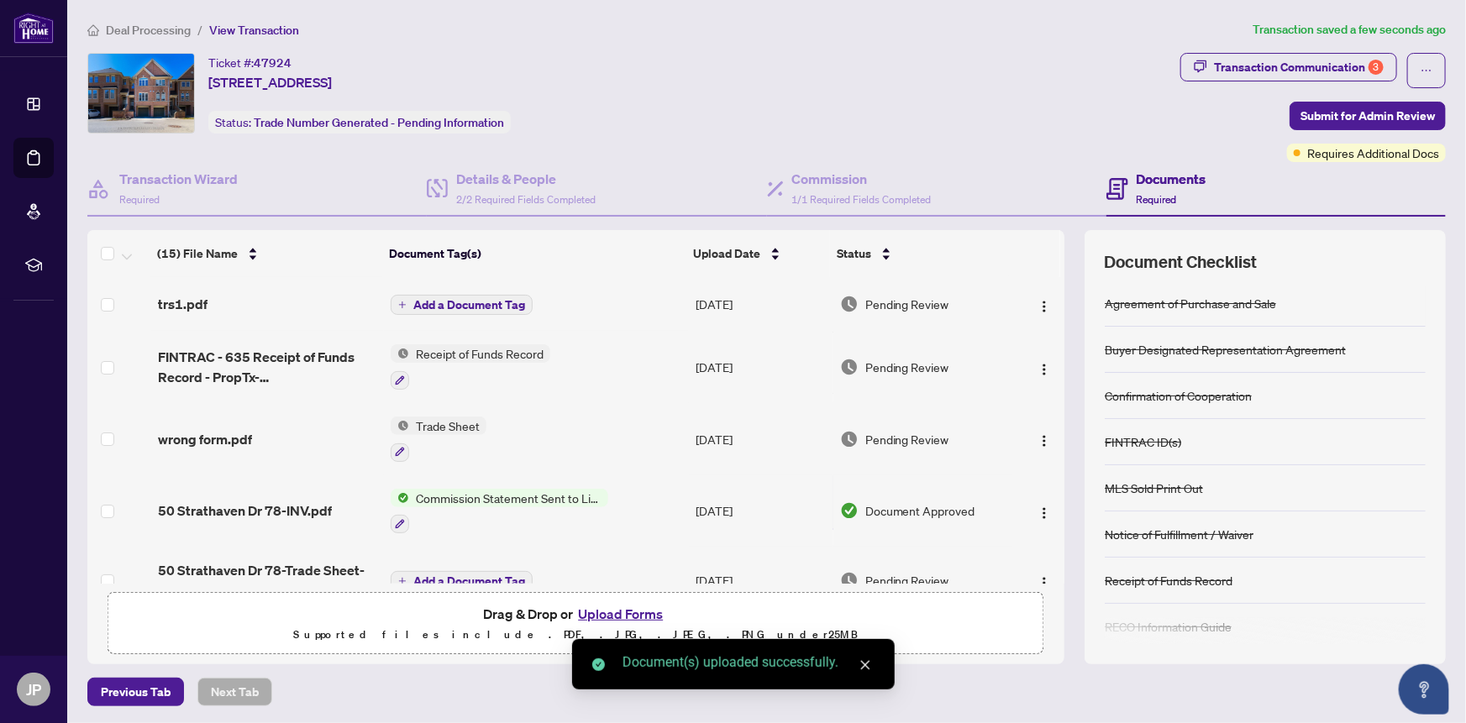
click at [429, 304] on span "Add a Document Tag" at bounding box center [469, 305] width 112 height 12
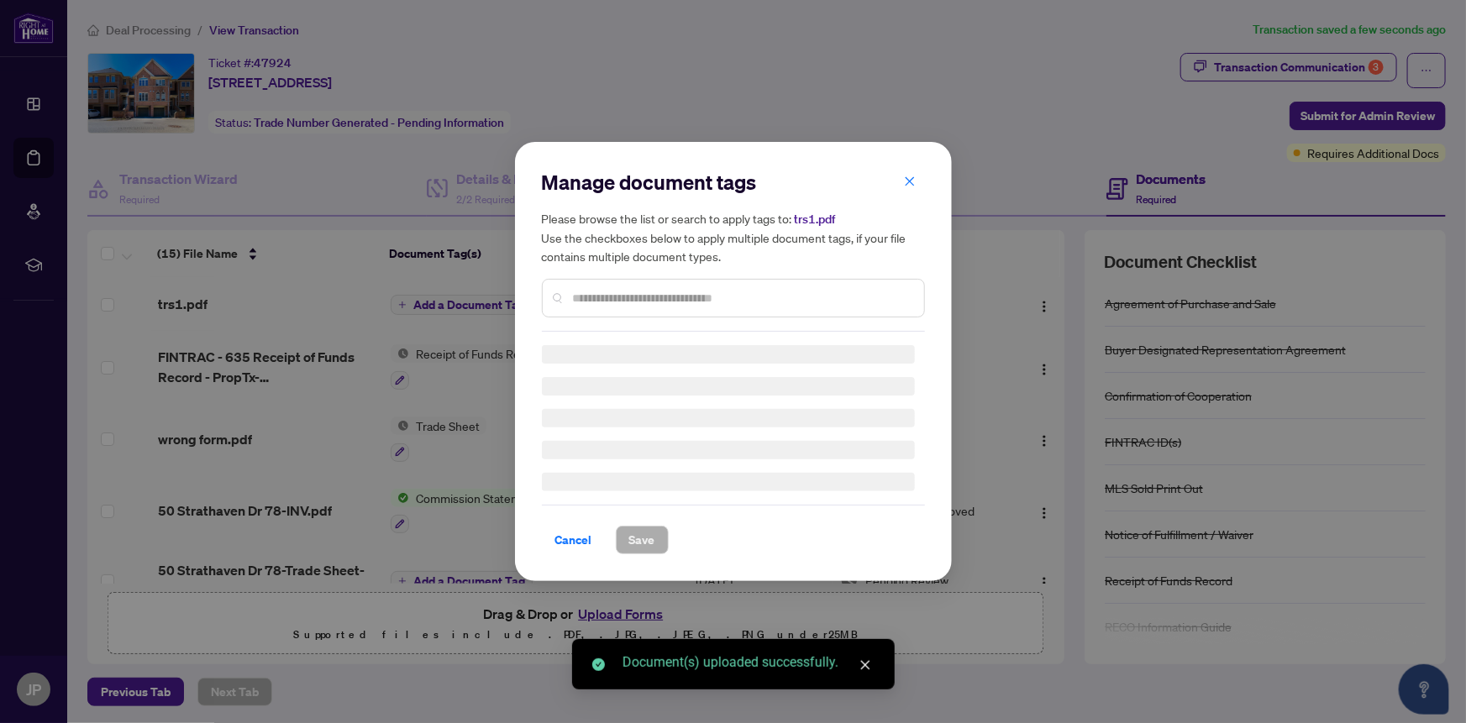
click at [585, 303] on div "Manage document tags Please browse the list or search to apply tags to: trs1.pd…" at bounding box center [733, 362] width 383 height 386
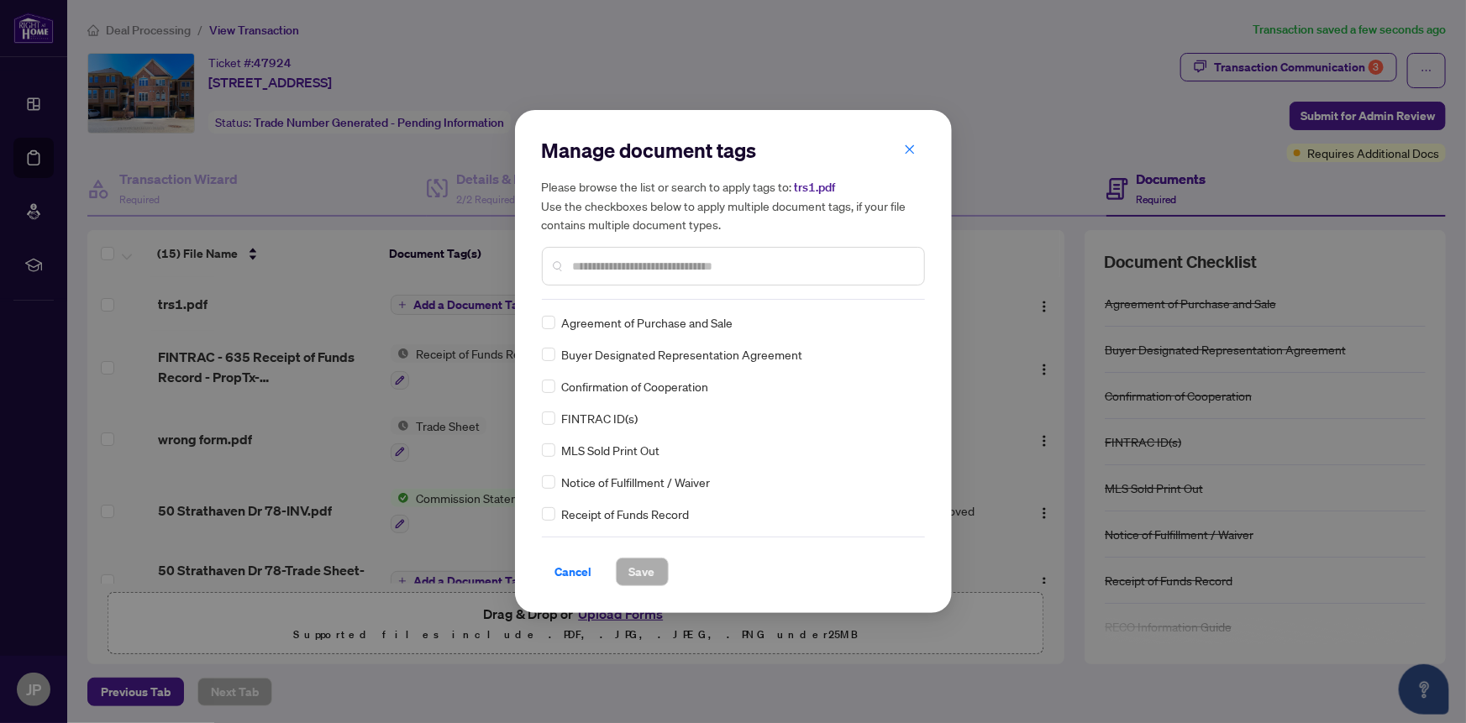
click at [615, 268] on input "text" at bounding box center [742, 266] width 338 height 18
type input "*****"
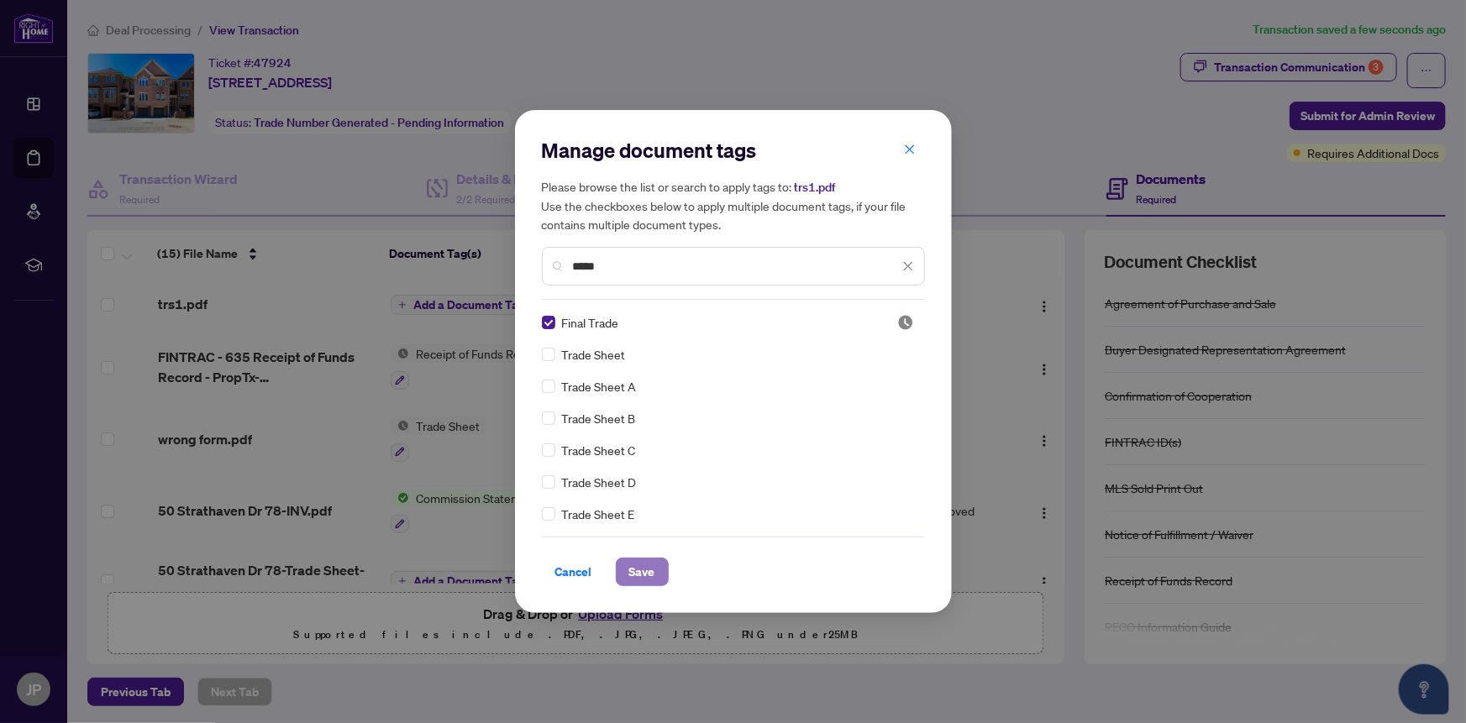
click at [654, 575] on button "Save" at bounding box center [642, 572] width 53 height 29
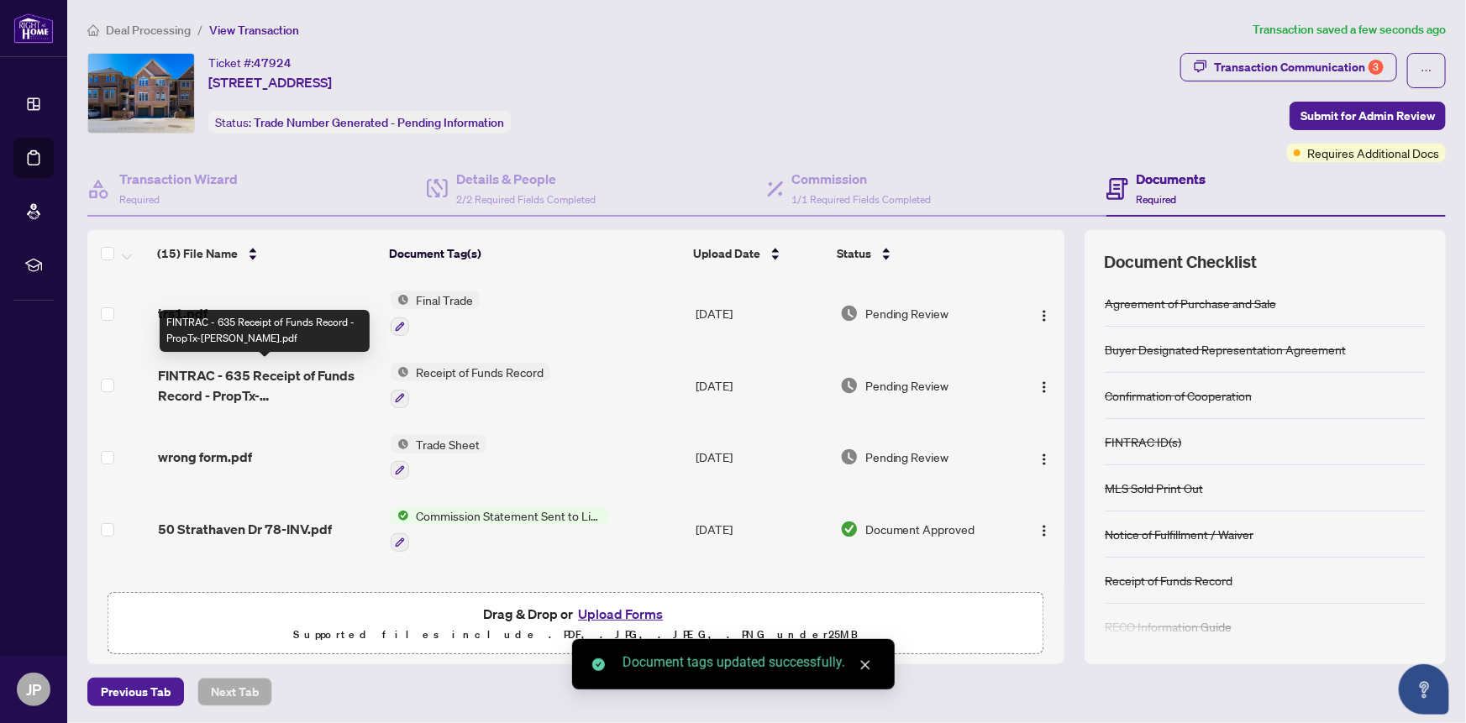
click at [217, 377] on span "FINTRAC - 635 Receipt of Funds Record - PropTx-OREA.pdf" at bounding box center [267, 385] width 219 height 40
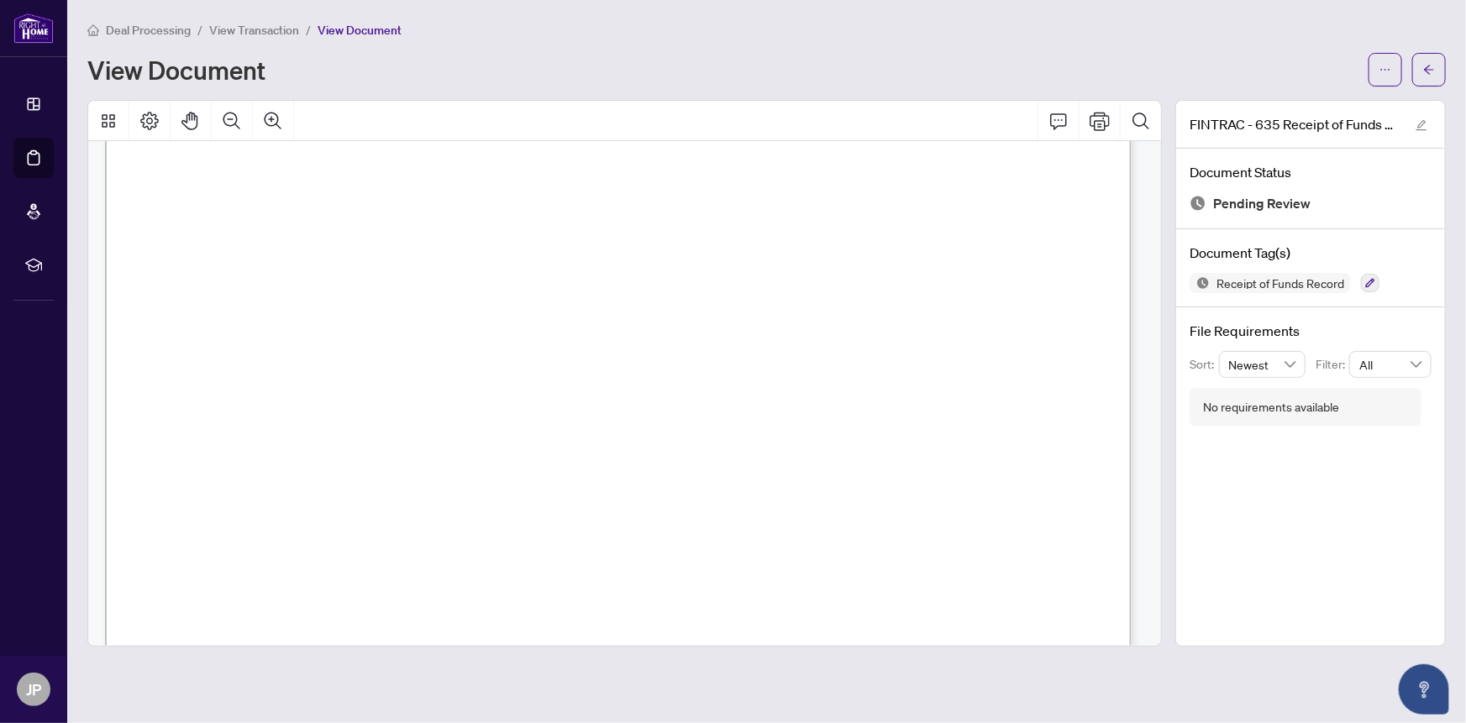
scroll to position [76, 0]
click at [1426, 67] on icon "arrow-left" at bounding box center [1429, 70] width 12 height 12
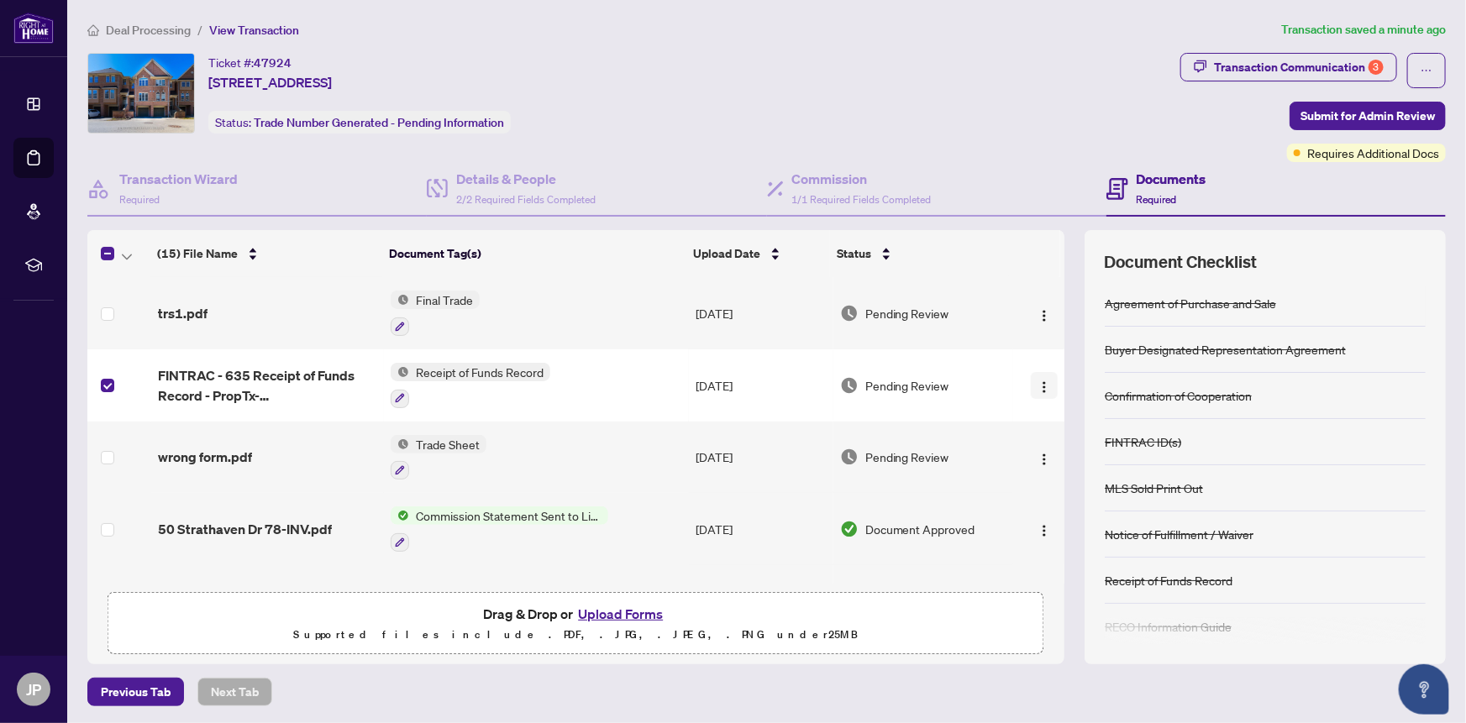
click at [1037, 384] on img "button" at bounding box center [1043, 386] width 13 height 13
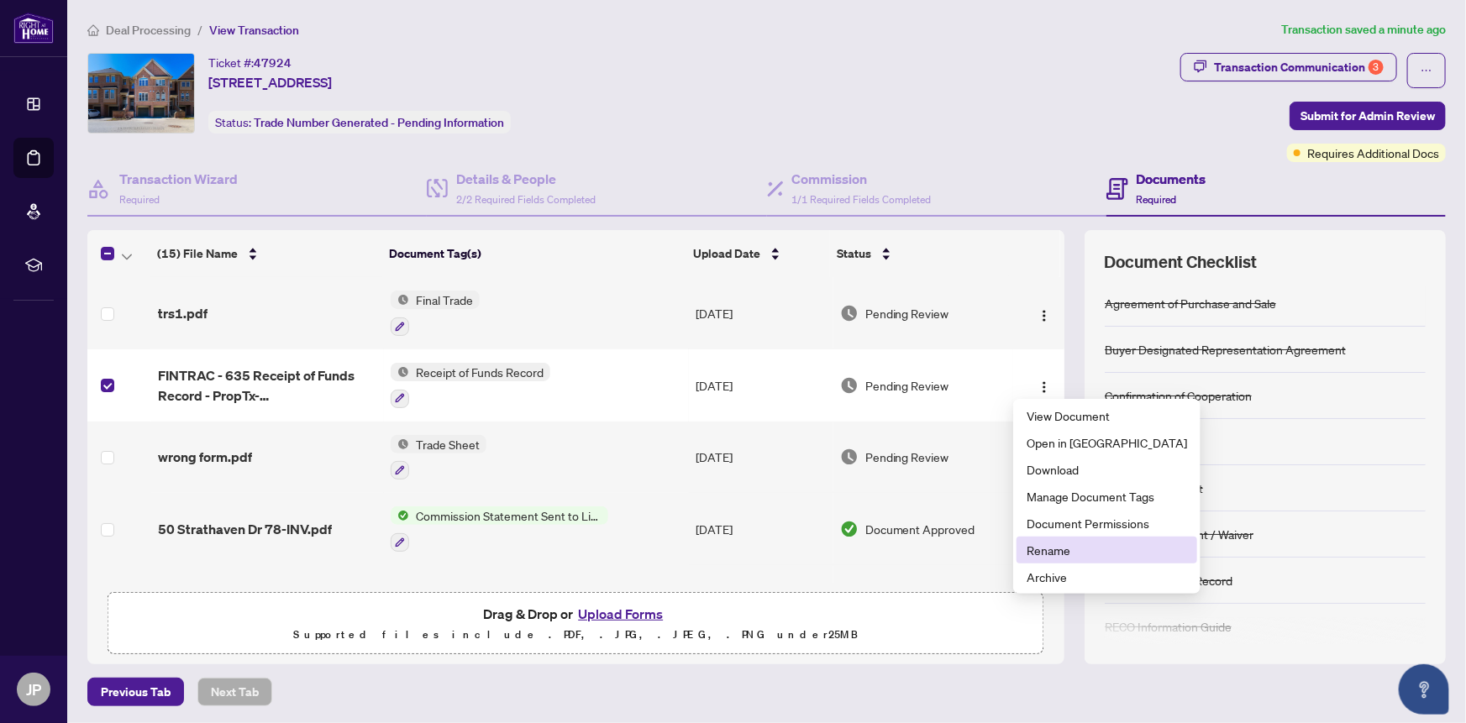
click at [1065, 557] on span "Rename" at bounding box center [1106, 550] width 160 height 18
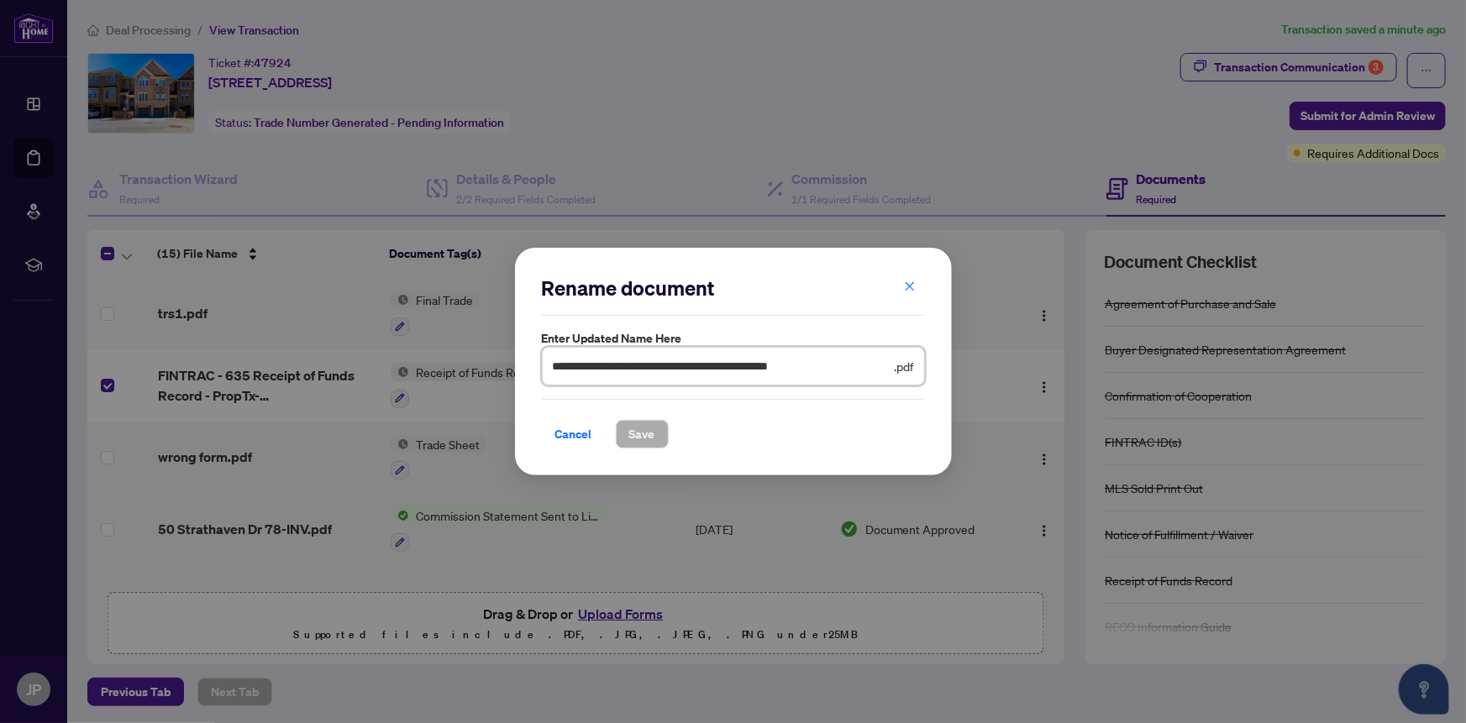
drag, startPoint x: 862, startPoint y: 370, endPoint x: 396, endPoint y: 354, distance: 466.4
click at [396, 354] on div "**********" at bounding box center [733, 361] width 1466 height 723
type input "**********"
click at [635, 428] on span "Save" at bounding box center [642, 434] width 26 height 27
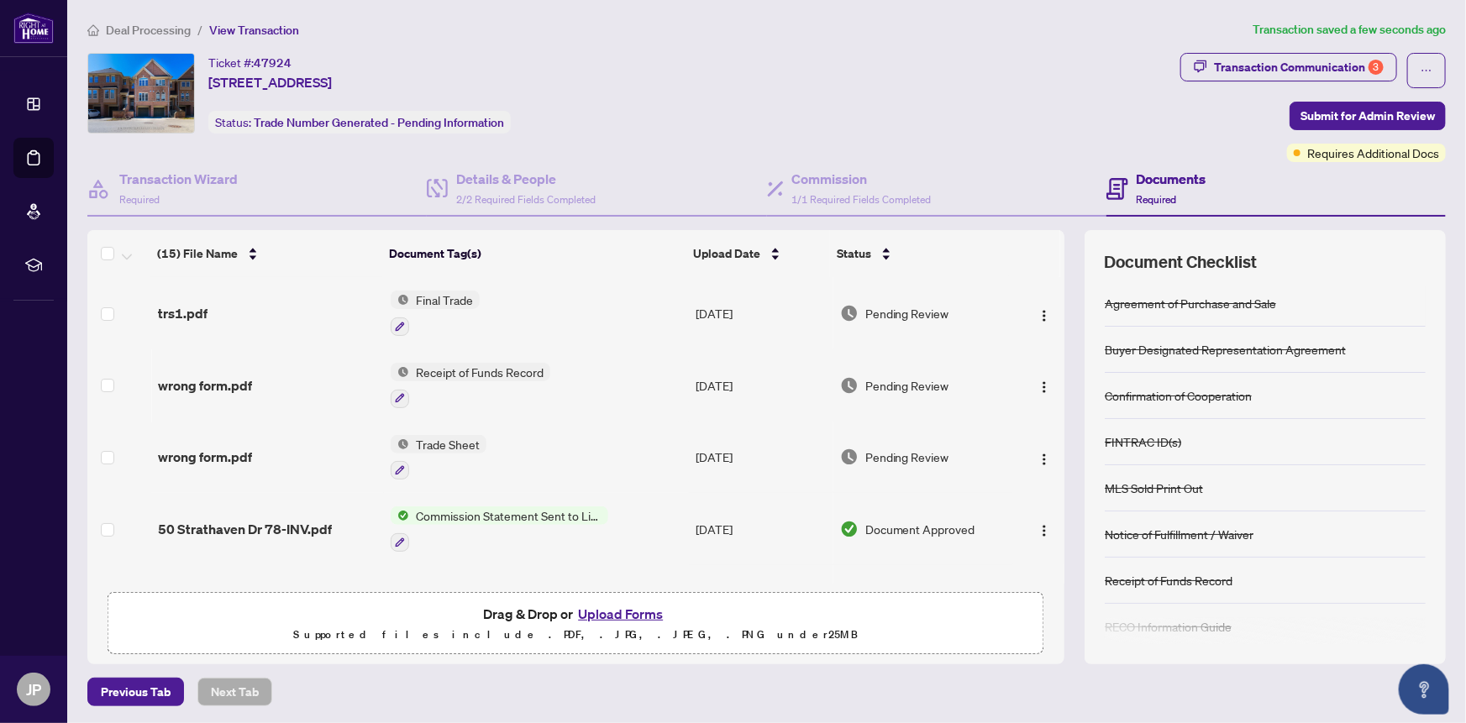
click at [606, 613] on button "Upload Forms" at bounding box center [620, 614] width 95 height 22
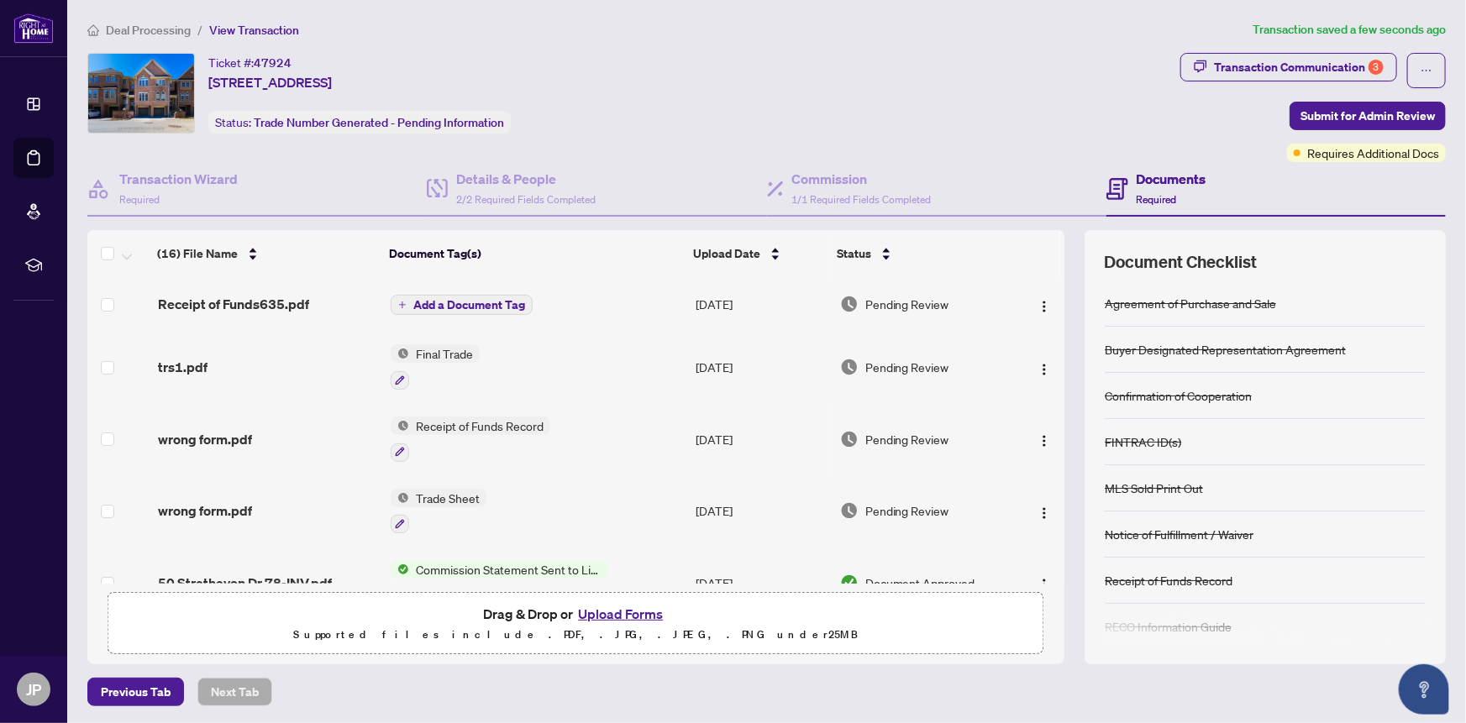
click at [444, 302] on span "Add a Document Tag" at bounding box center [469, 305] width 112 height 12
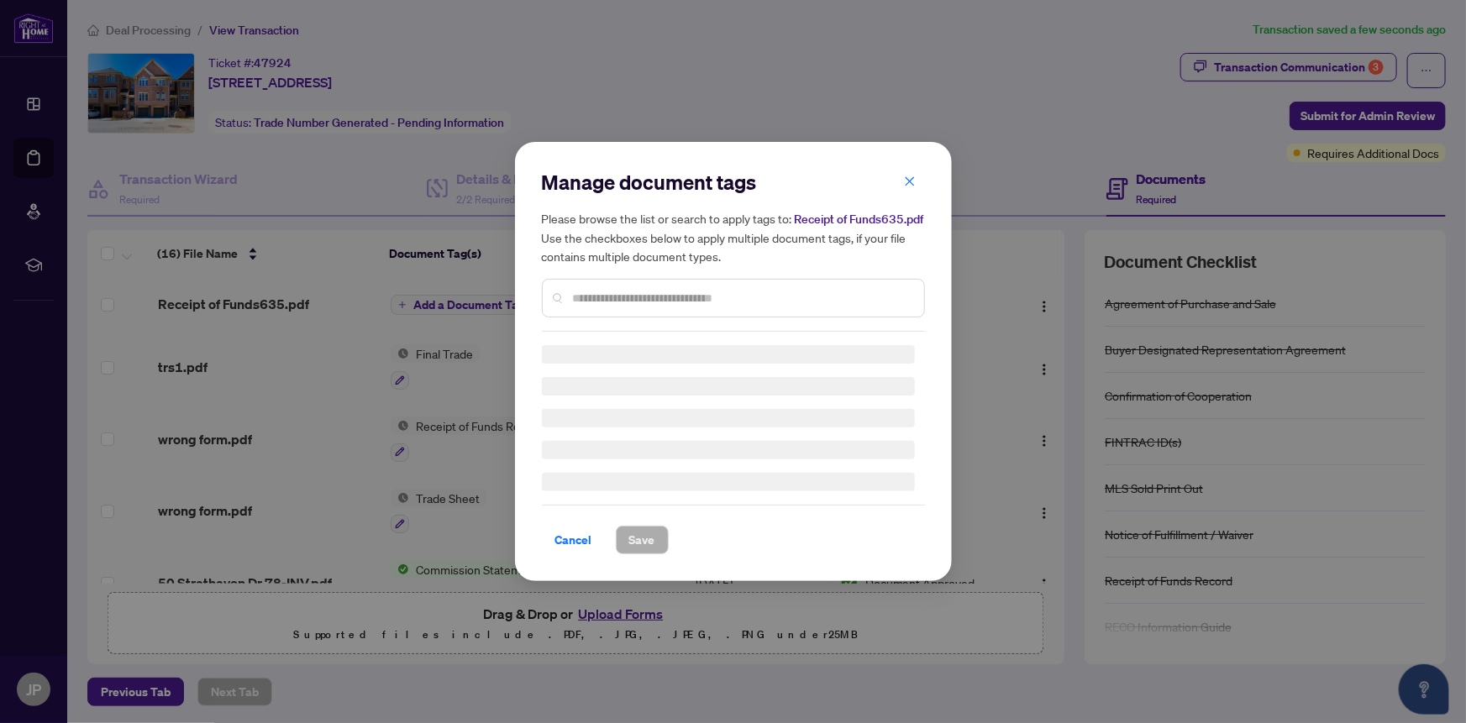
click at [637, 295] on div "Manage document tags Please browse the list or search to apply tags to: Receipt…" at bounding box center [733, 250] width 383 height 163
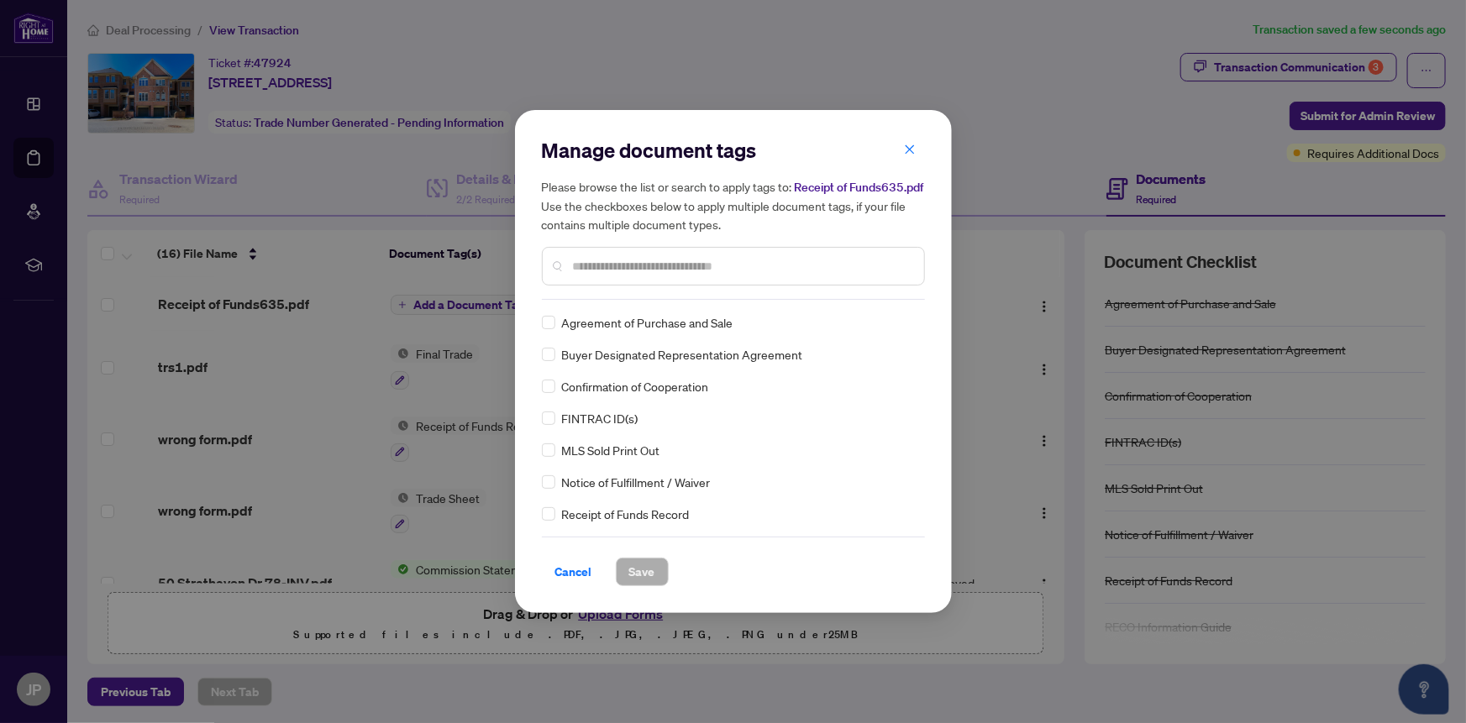
click at [651, 270] on input "text" at bounding box center [742, 266] width 338 height 18
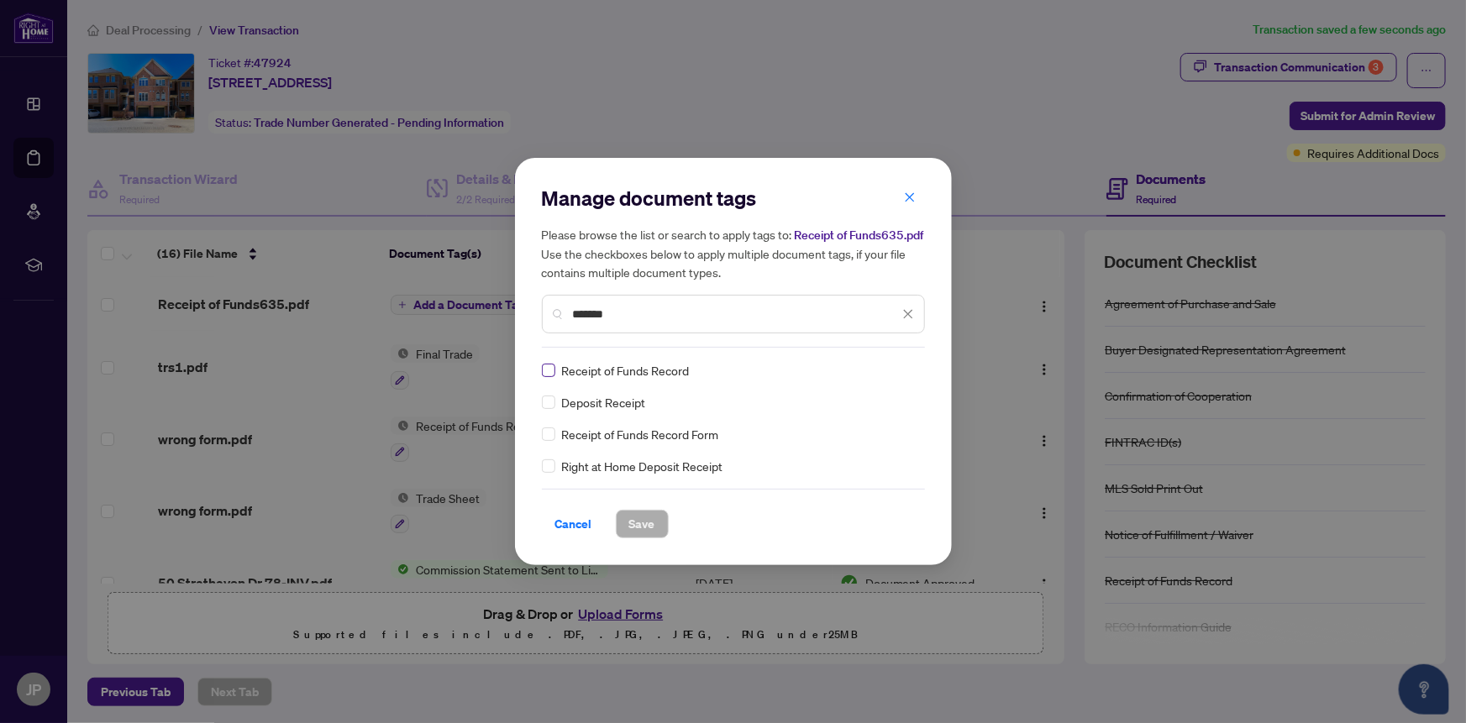
type input "*******"
click at [638, 520] on span "Save" at bounding box center [642, 524] width 26 height 27
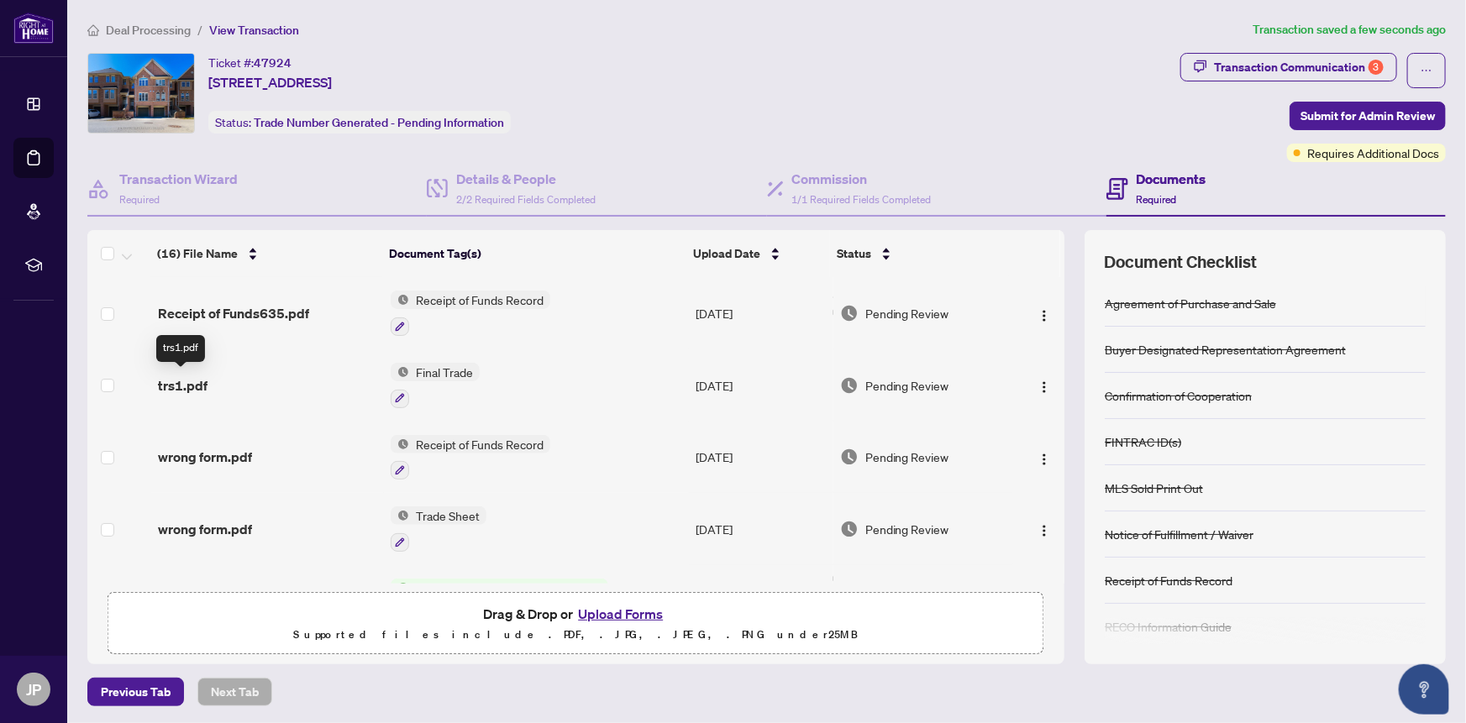
click at [176, 380] on span "trs1.pdf" at bounding box center [183, 385] width 50 height 20
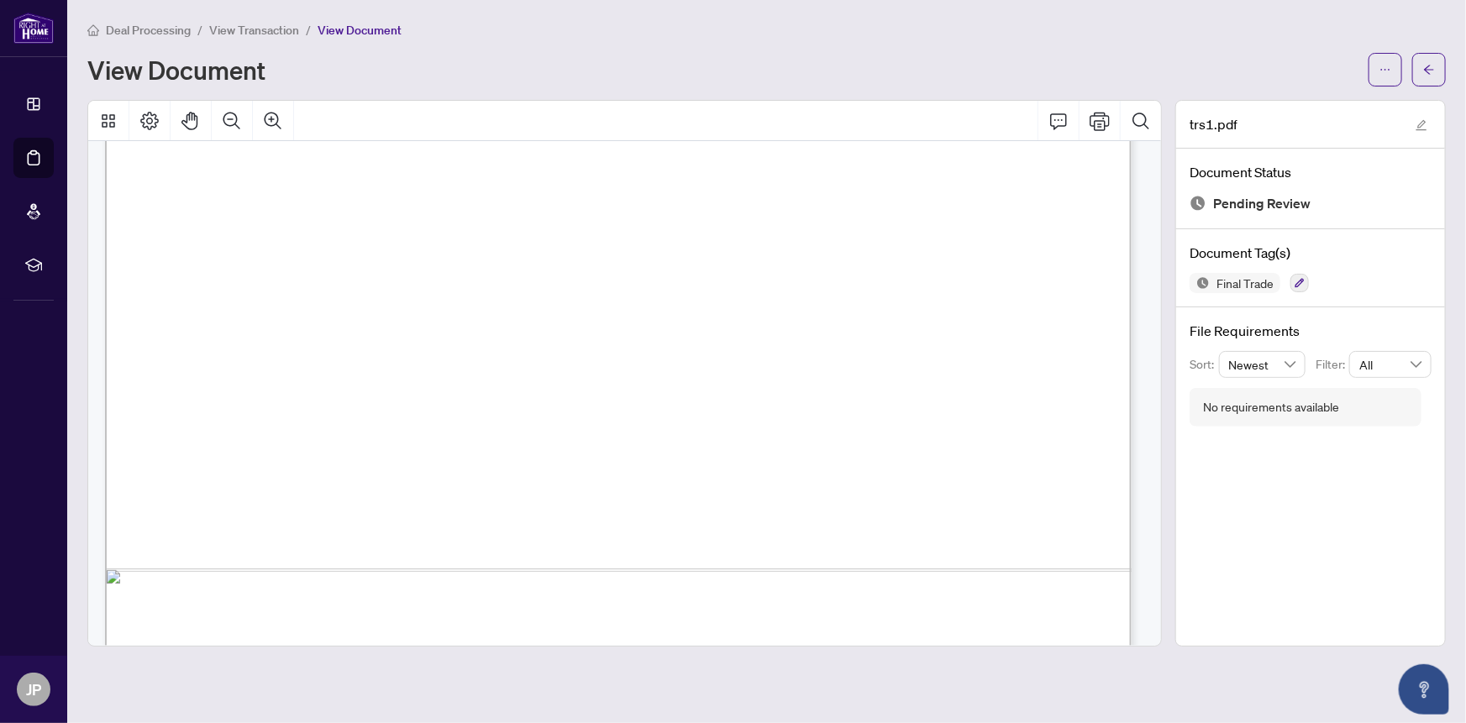
scroll to position [763, 0]
click at [1429, 64] on icon "arrow-left" at bounding box center [1429, 70] width 12 height 12
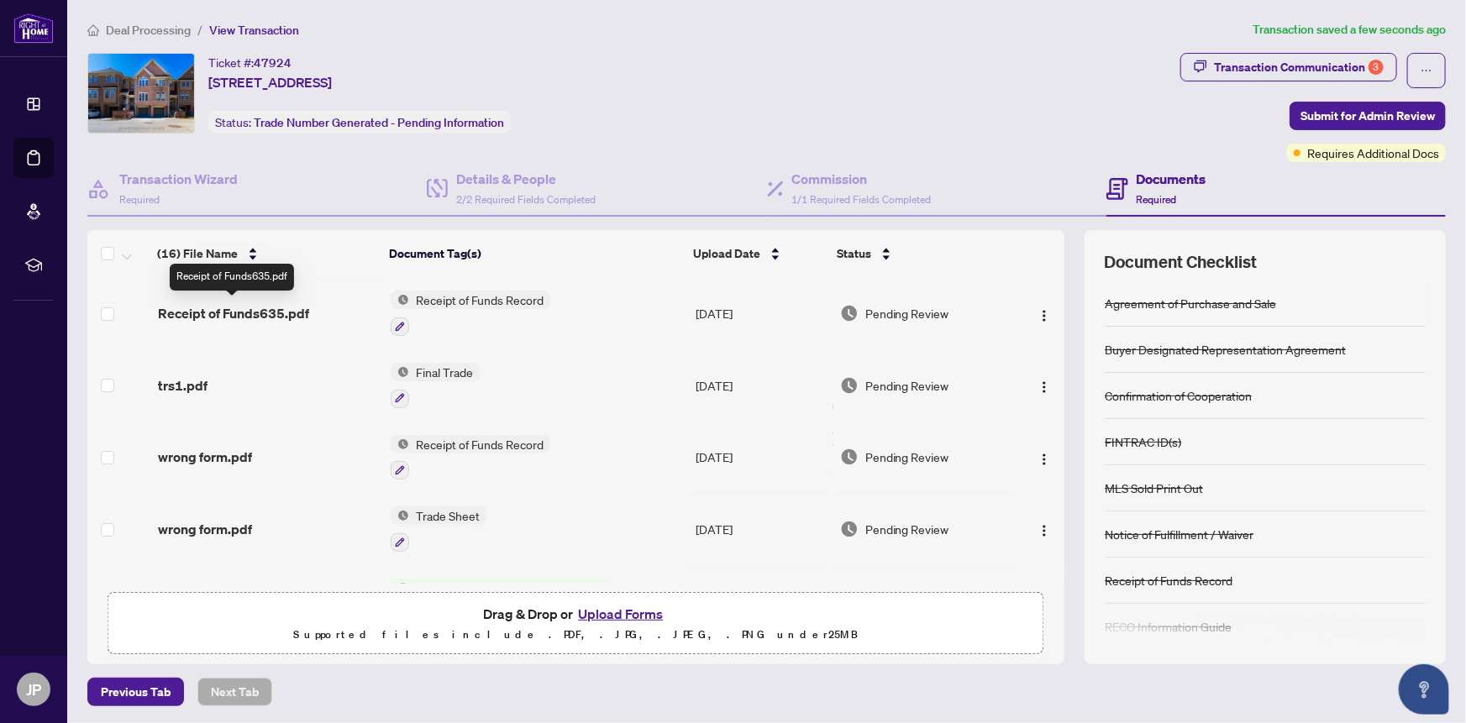
click at [228, 309] on span "Receipt of Funds635.pdf" at bounding box center [233, 313] width 151 height 20
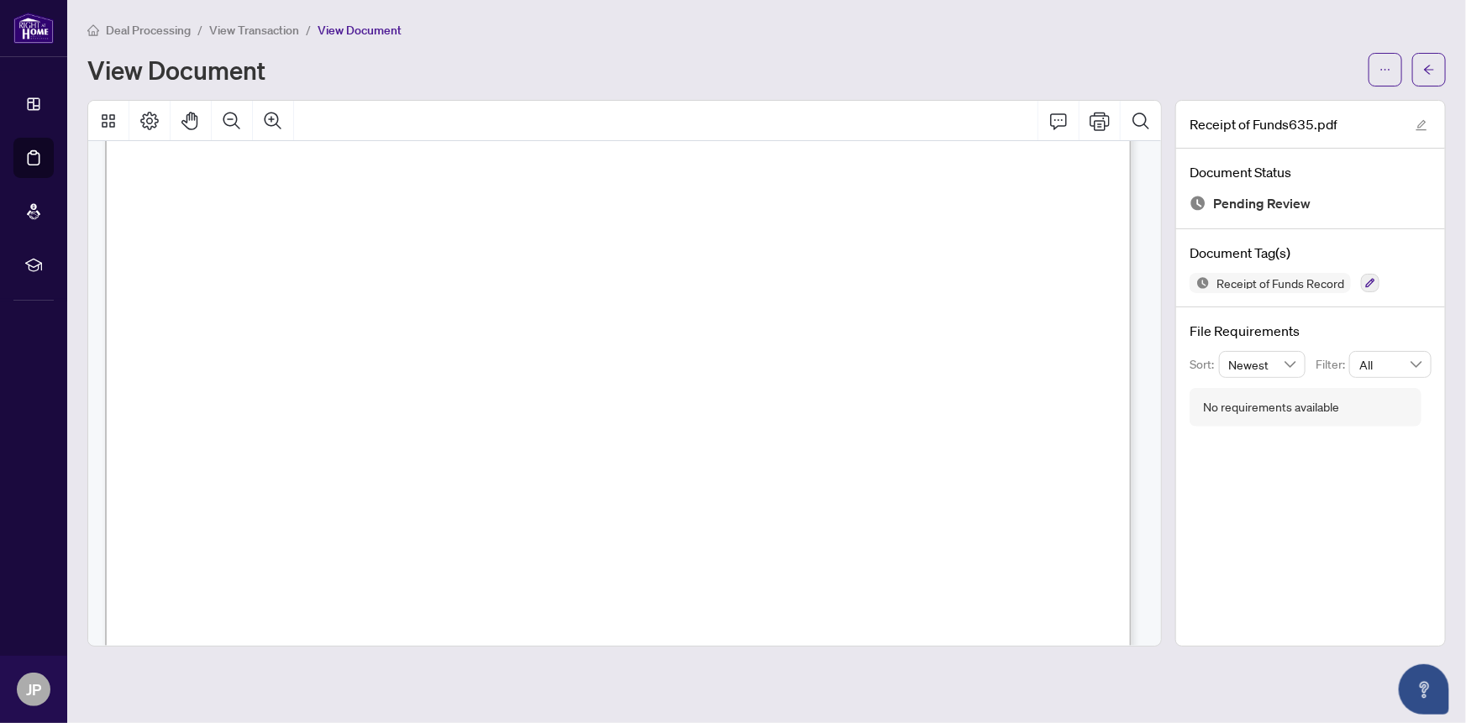
scroll to position [228, 0]
click at [1430, 66] on icon "arrow-left" at bounding box center [1429, 70] width 12 height 12
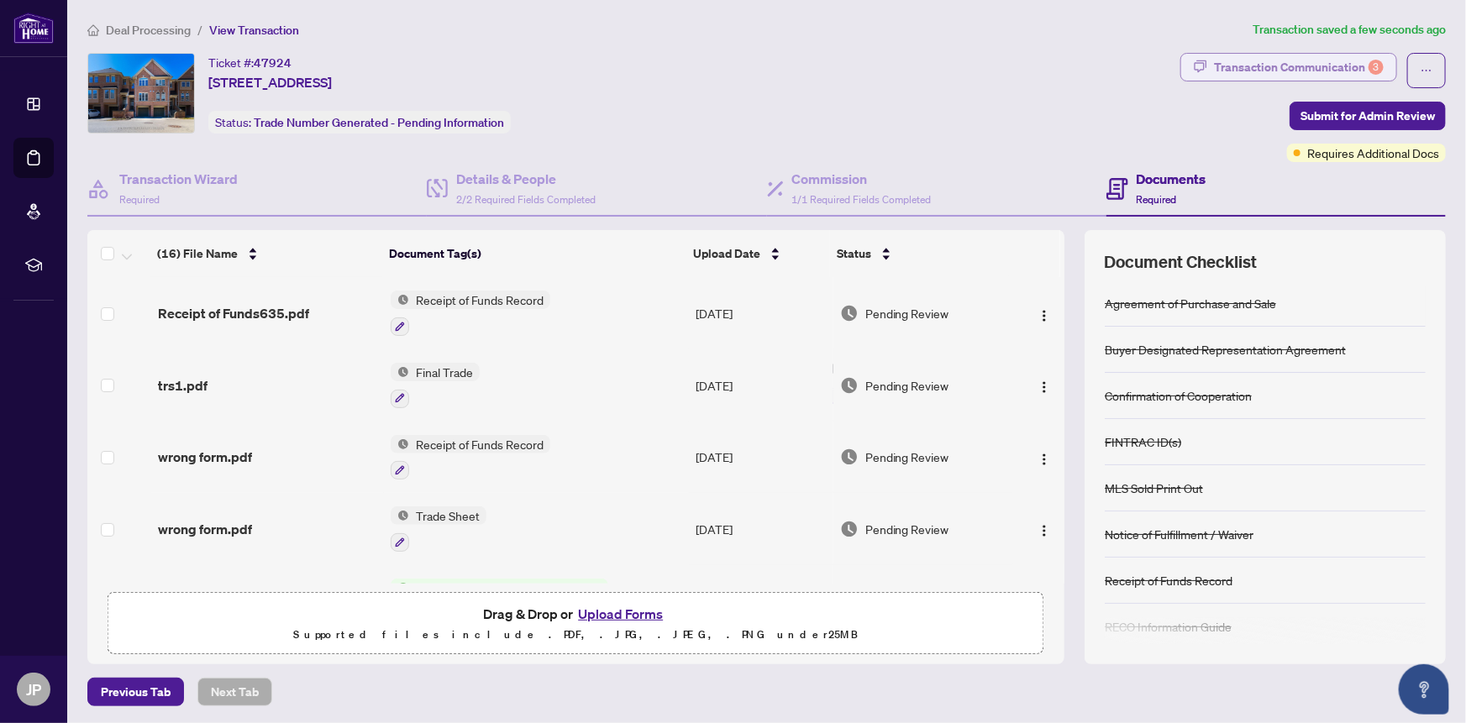
click at [1253, 60] on div "Transaction Communication 3" at bounding box center [1299, 67] width 170 height 27
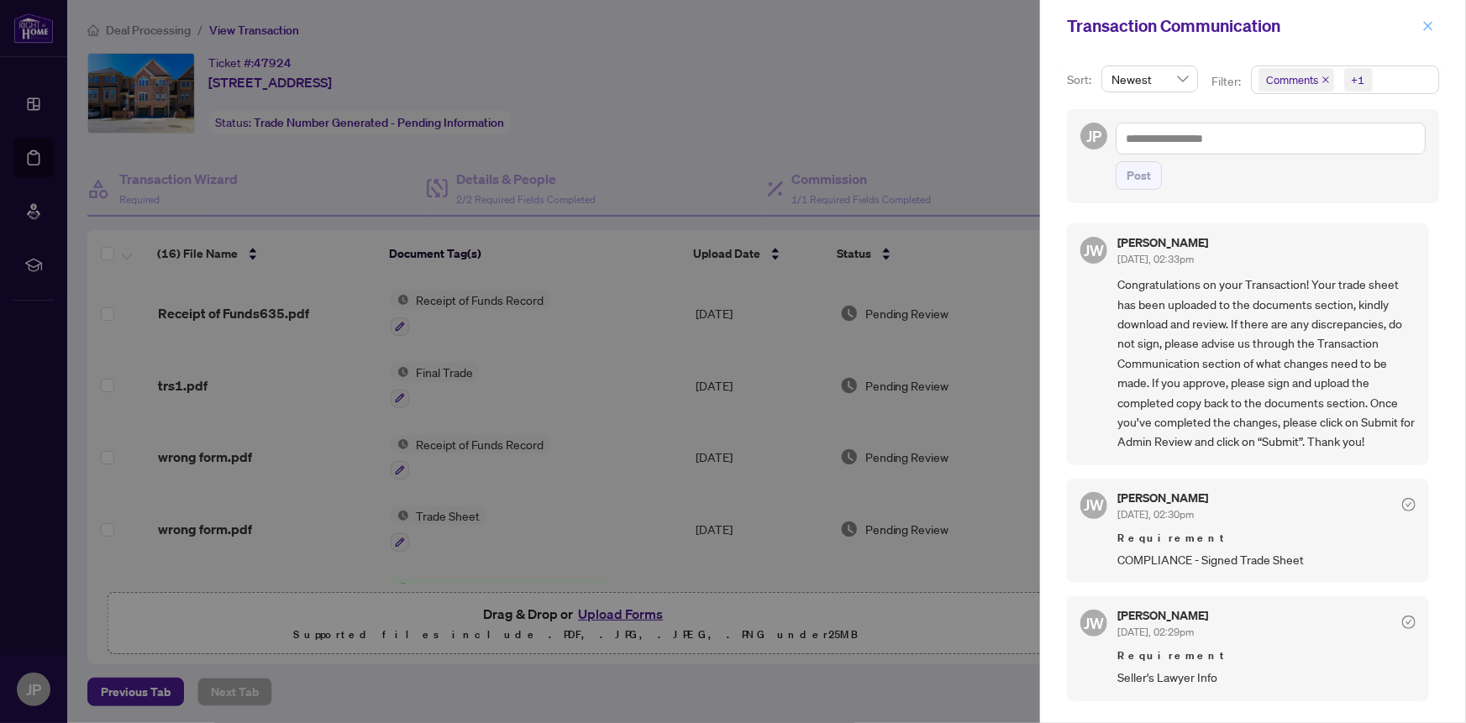
click at [1430, 28] on icon "close" at bounding box center [1428, 25] width 9 height 9
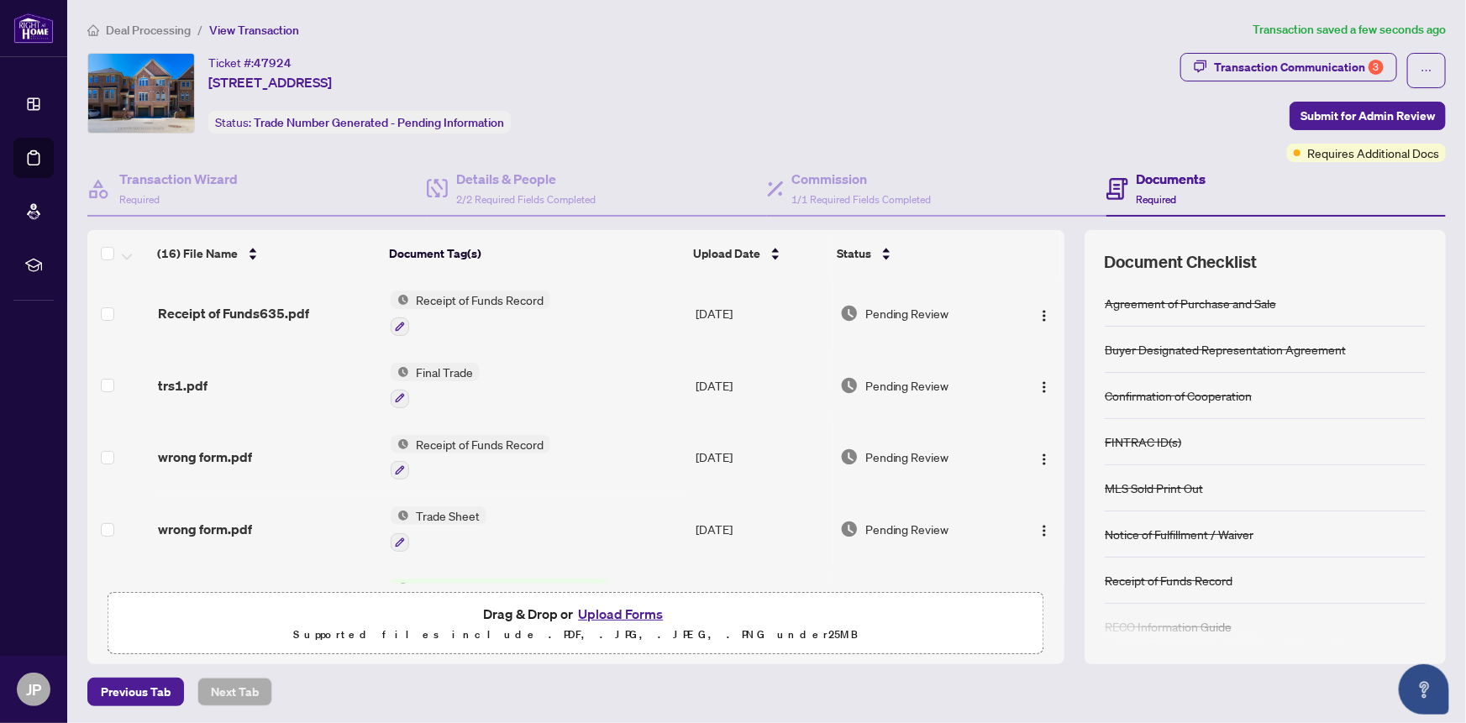
click at [151, 28] on span "Deal Processing" at bounding box center [148, 30] width 85 height 15
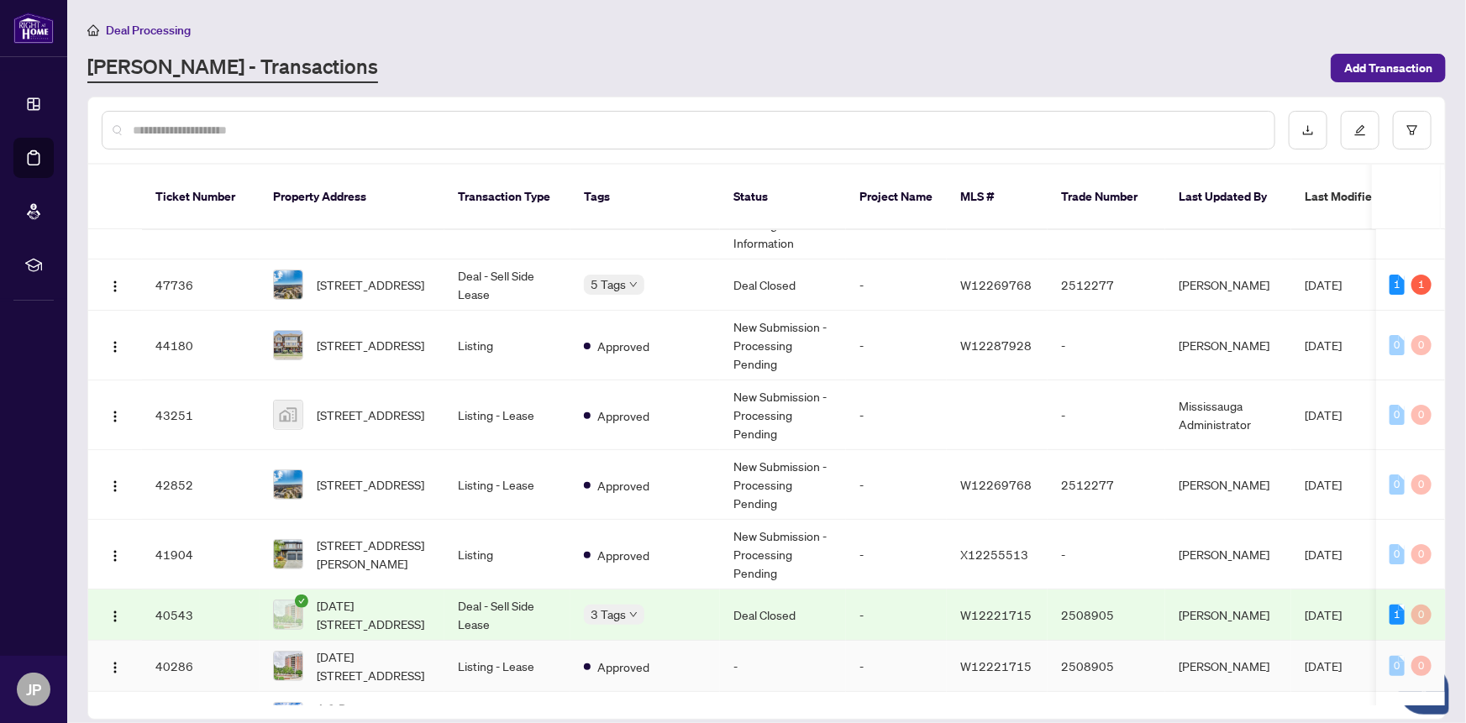
scroll to position [152, 0]
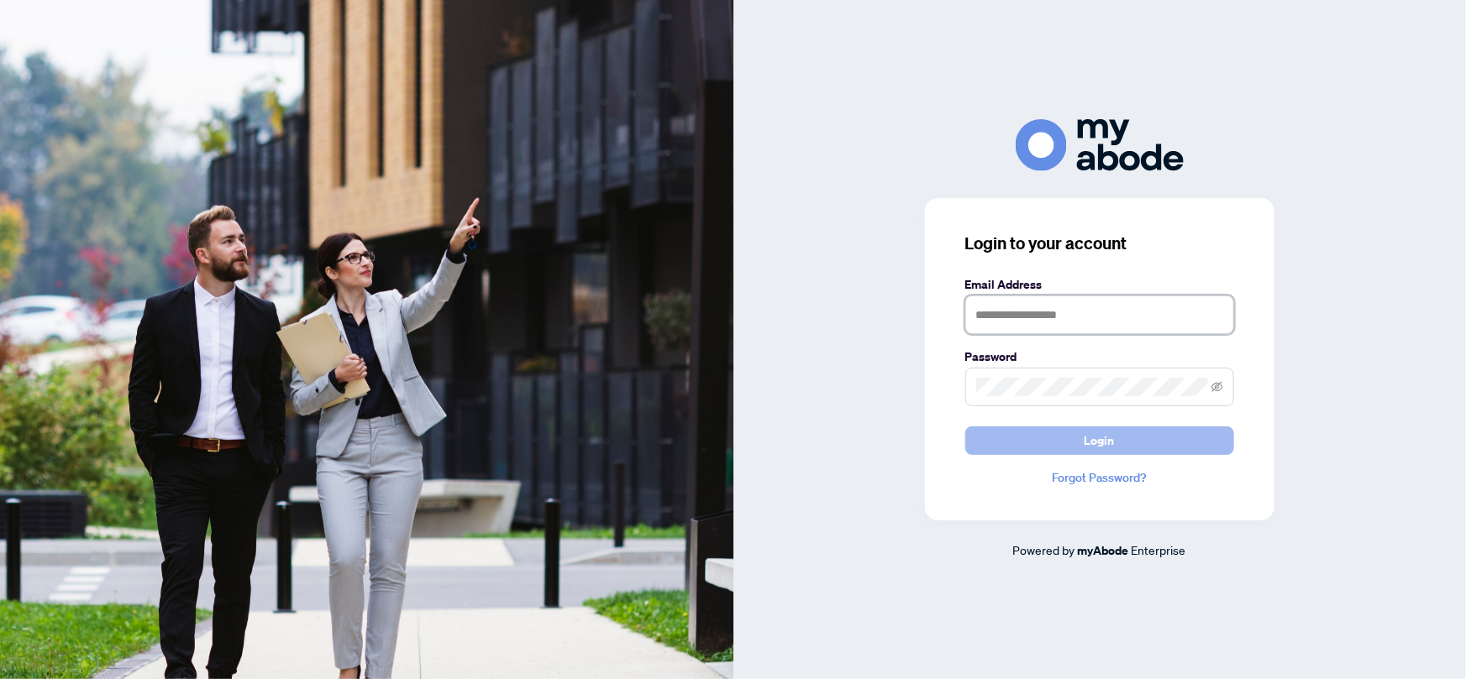
type input "**********"
click at [1099, 445] on span "Login" at bounding box center [1099, 441] width 30 height 27
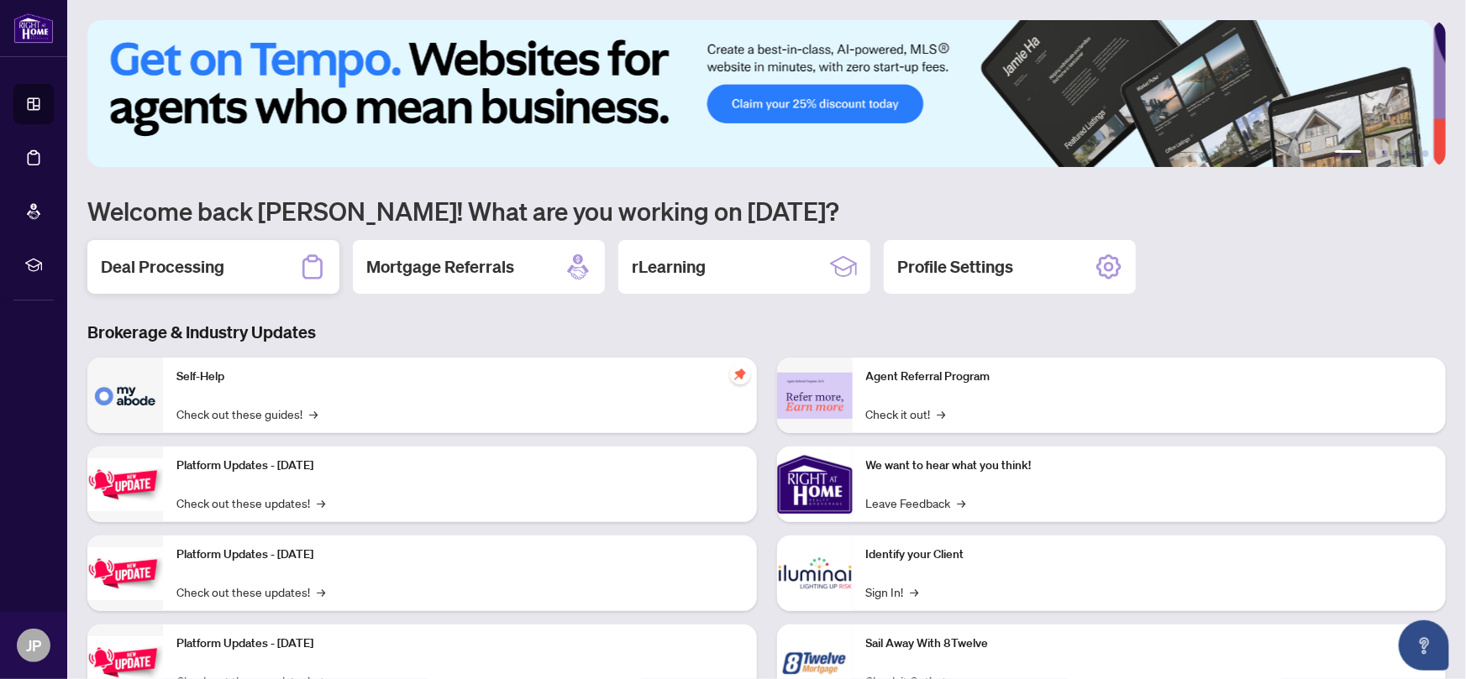
click at [192, 267] on h2 "Deal Processing" at bounding box center [162, 267] width 123 height 24
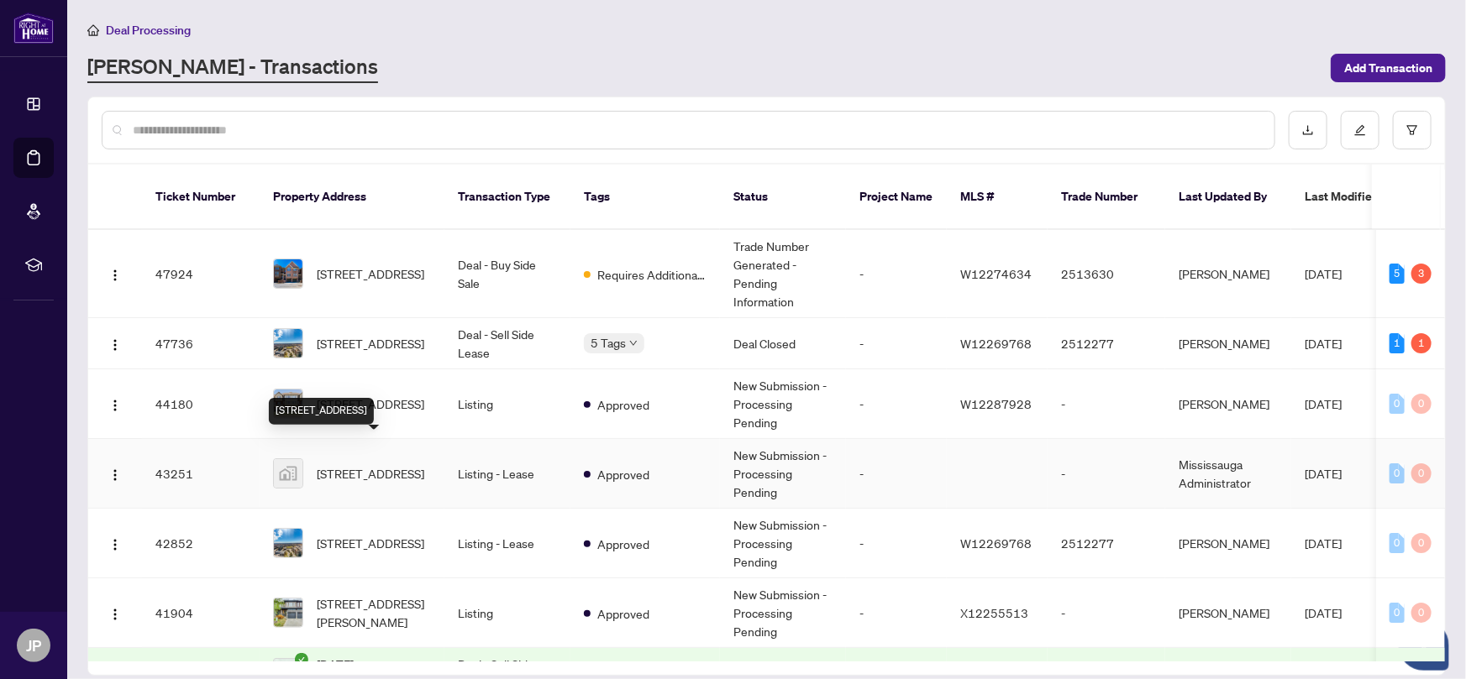
click at [375, 464] on span "[STREET_ADDRESS]" at bounding box center [371, 473] width 108 height 18
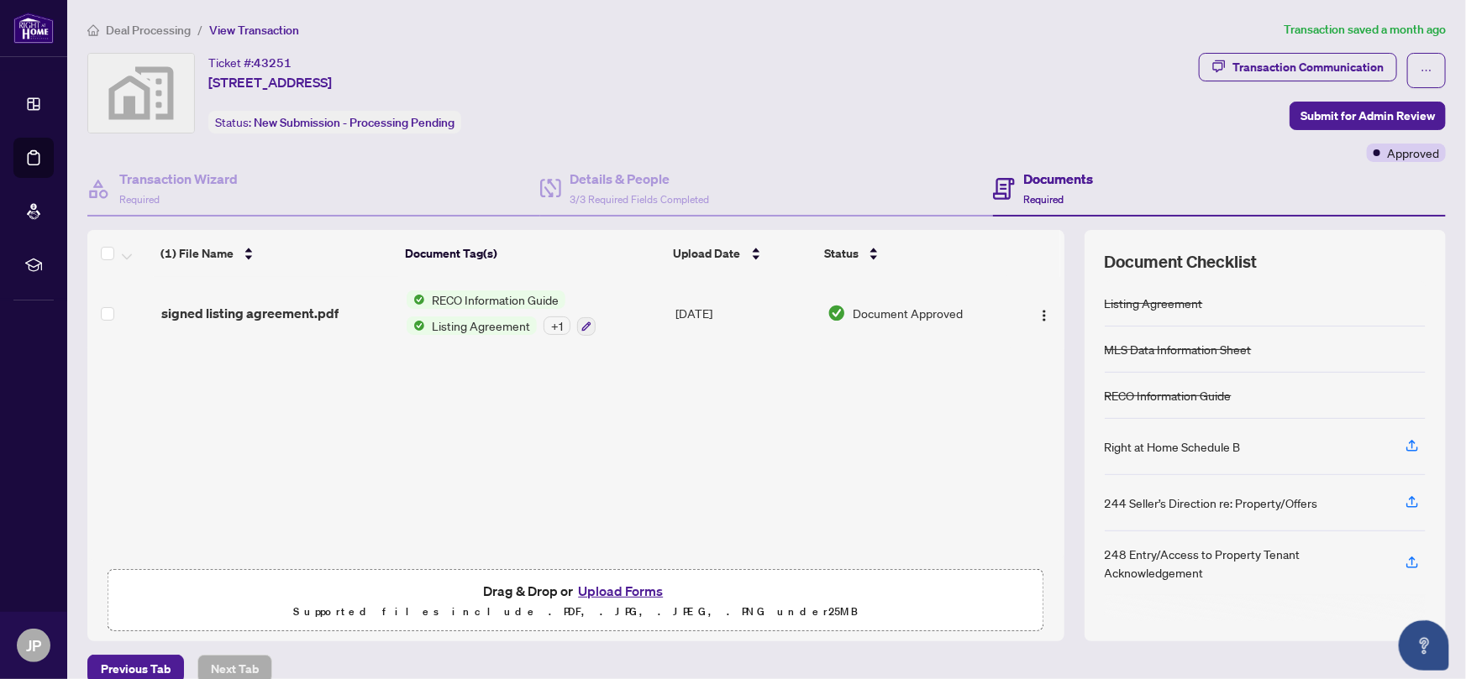
click at [595, 586] on button "Upload Forms" at bounding box center [620, 591] width 95 height 22
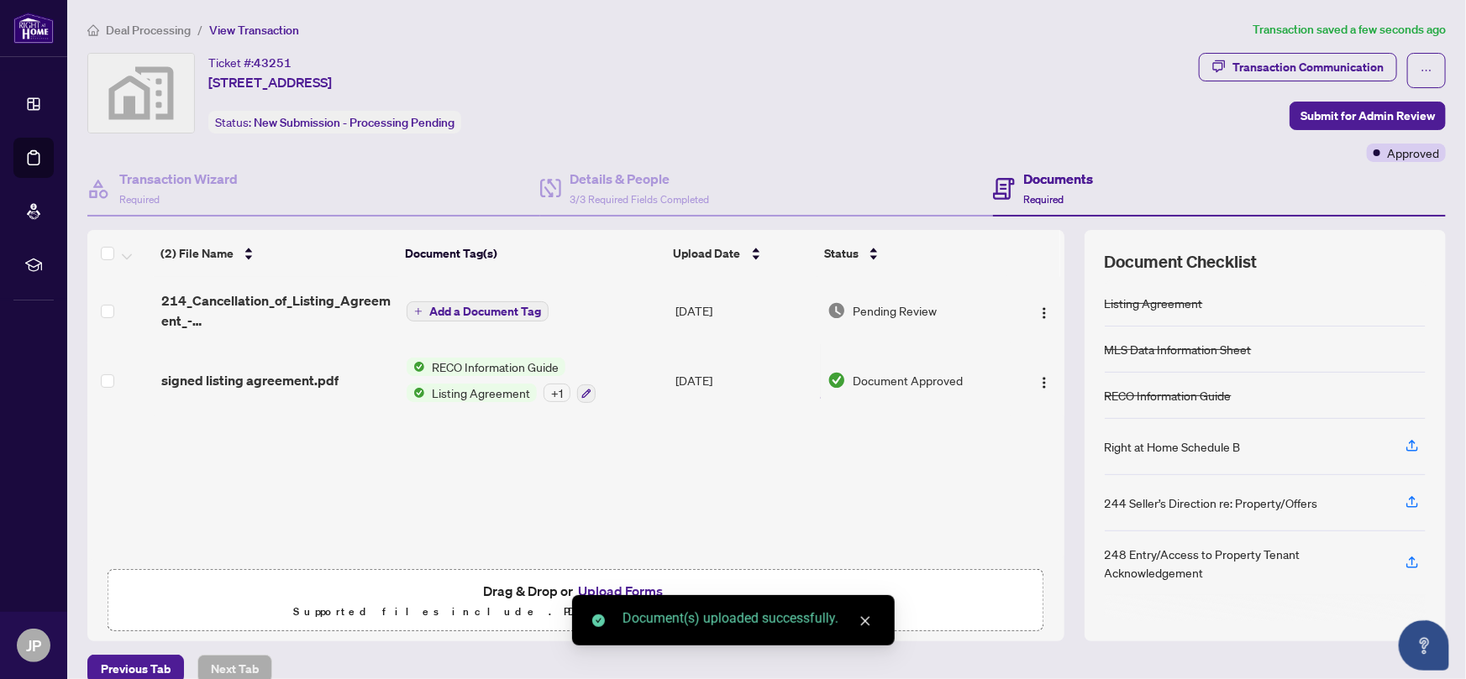
click at [479, 312] on span "Add a Document Tag" at bounding box center [485, 312] width 112 height 12
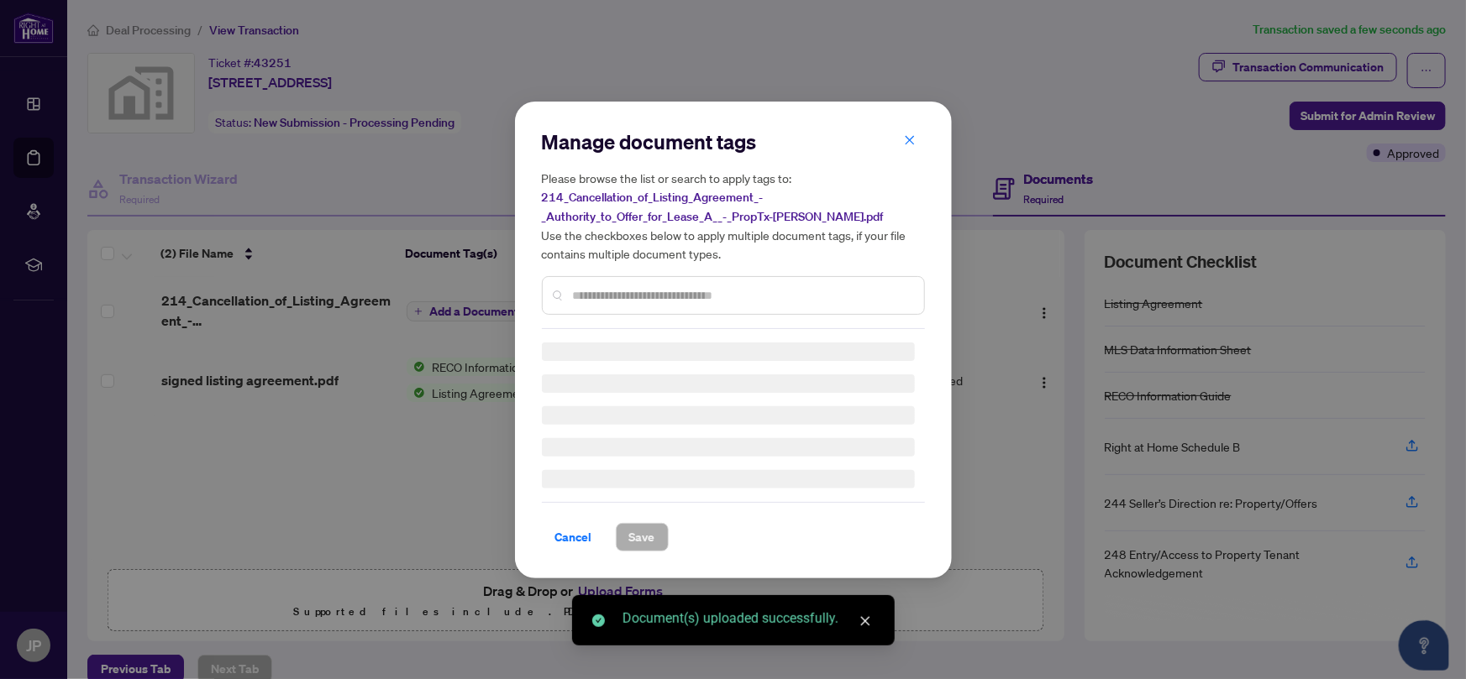
click at [610, 298] on div "Manage document tags Please browse the list or search to apply tags to: 214_Can…" at bounding box center [733, 340] width 383 height 423
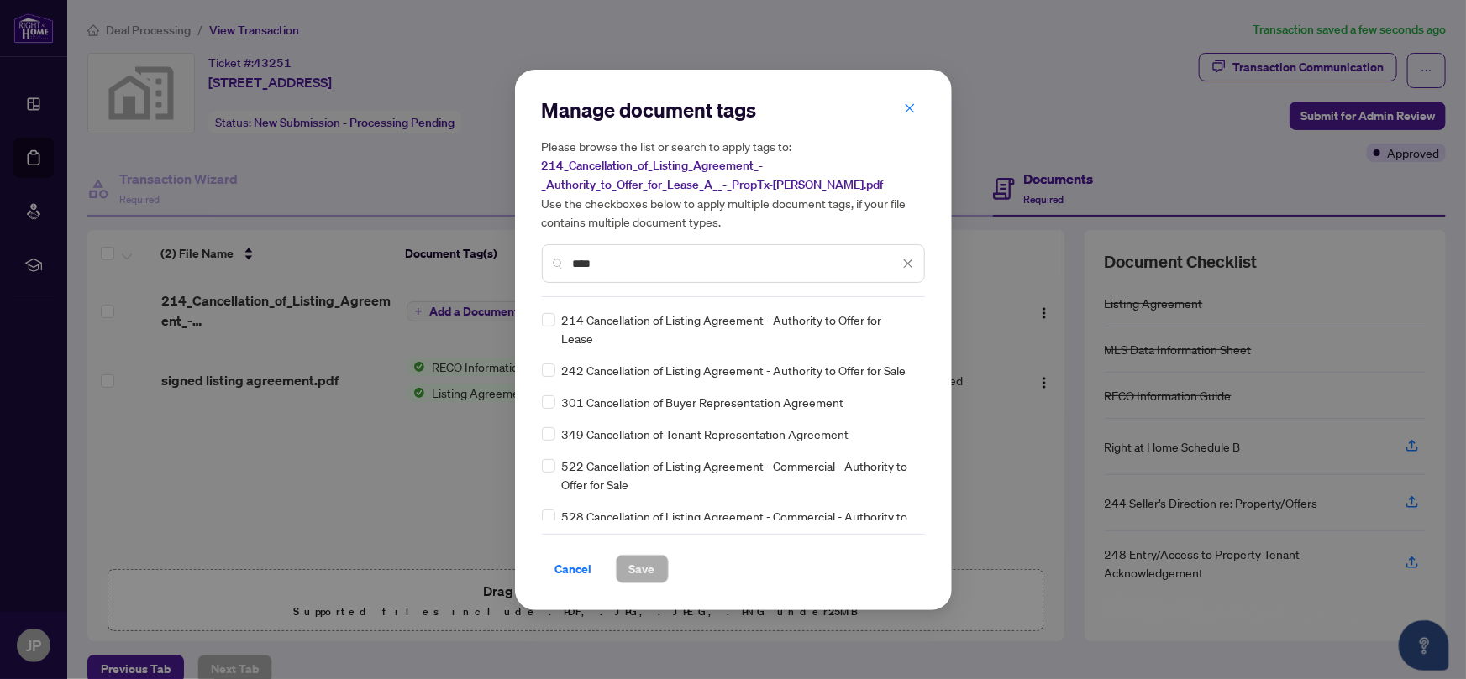
type input "****"
click at [642, 571] on span "Save" at bounding box center [642, 569] width 26 height 27
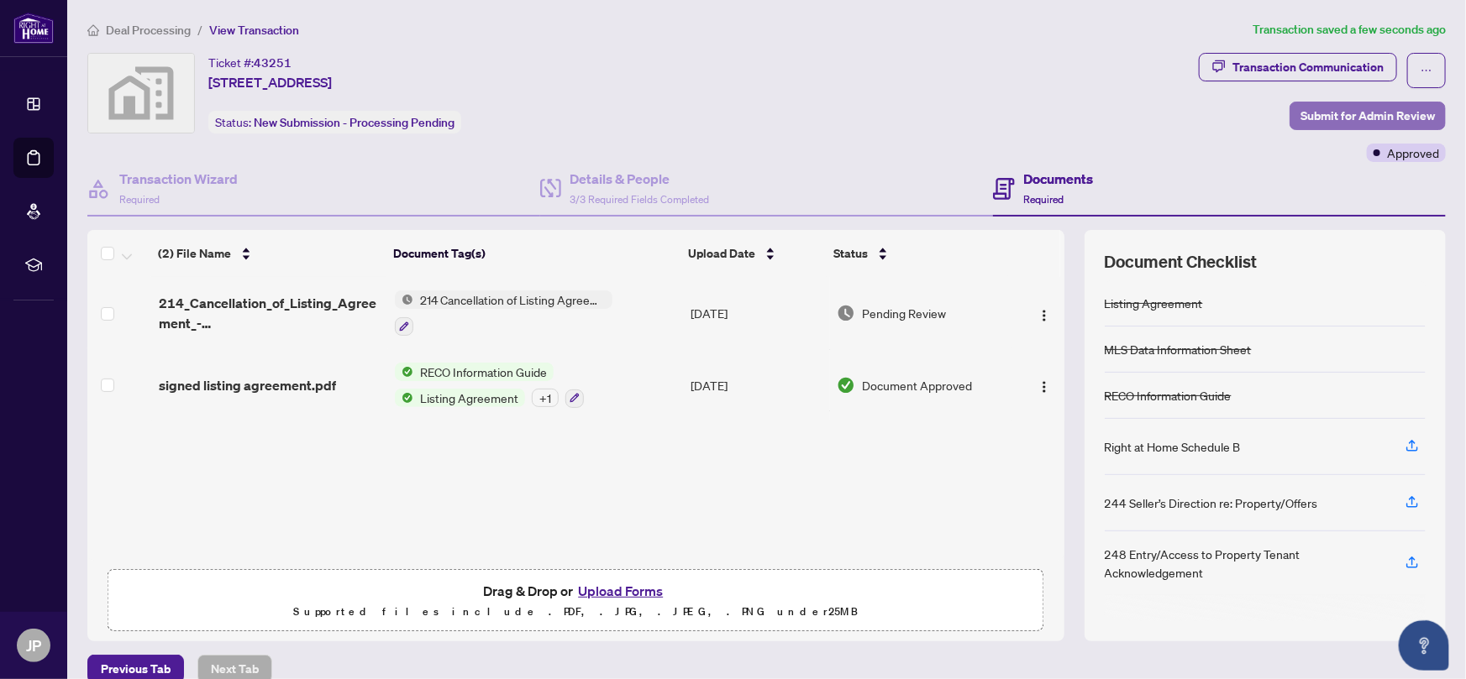
click at [1340, 113] on span "Submit for Admin Review" at bounding box center [1367, 115] width 134 height 27
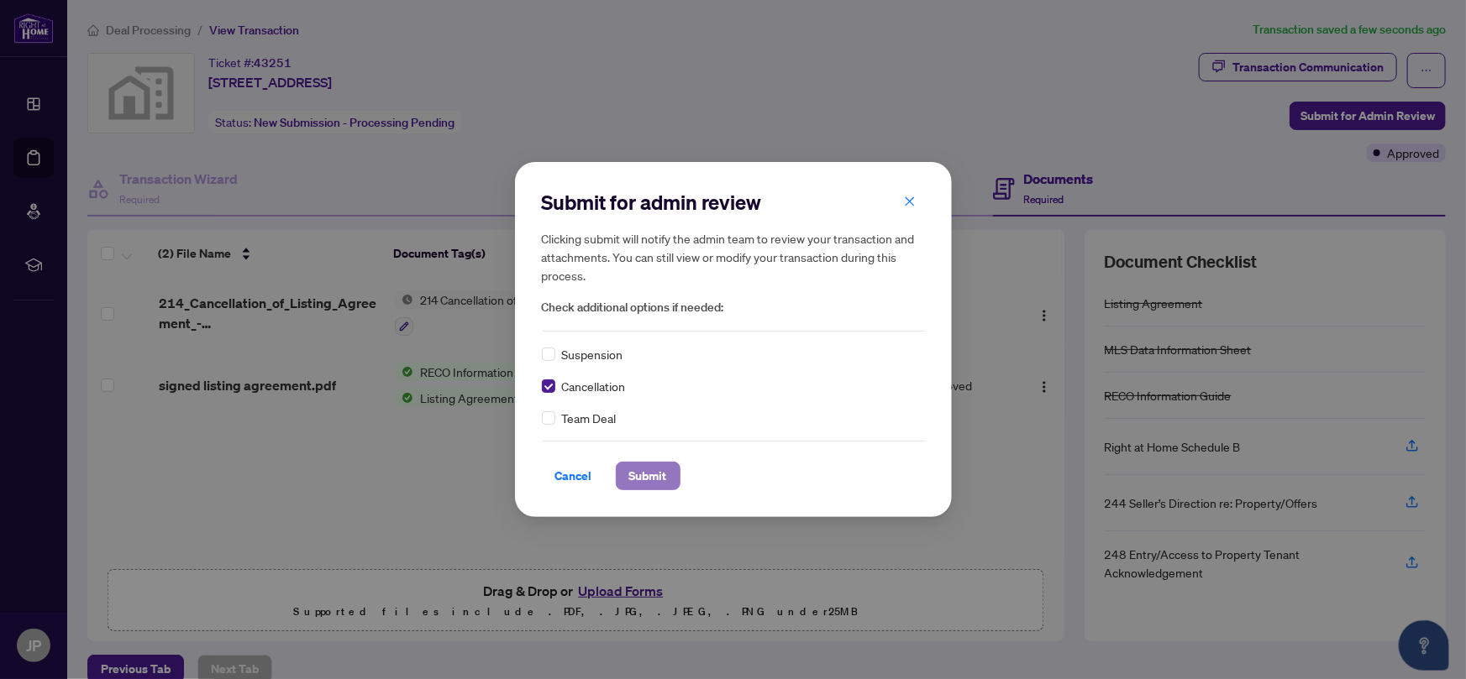
click at [640, 475] on span "Submit" at bounding box center [648, 476] width 38 height 27
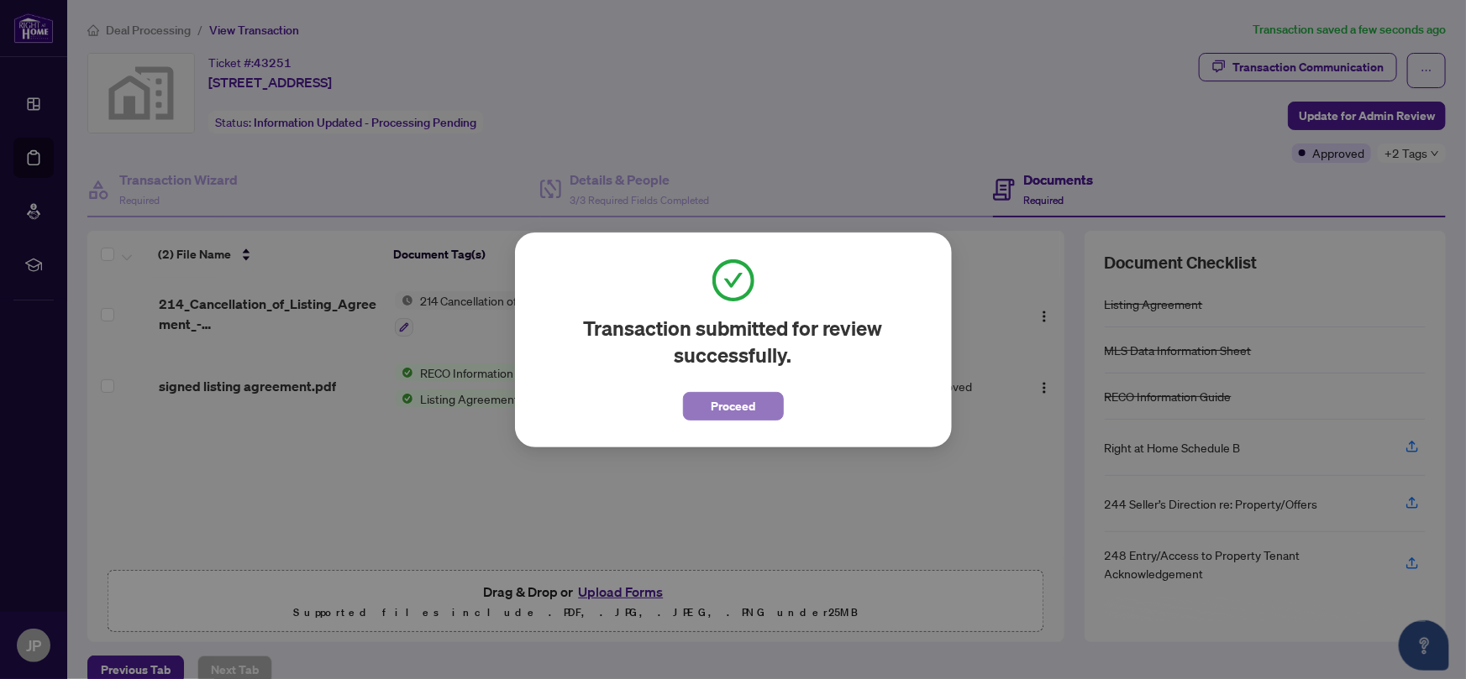
click at [742, 411] on span "Proceed" at bounding box center [733, 406] width 45 height 27
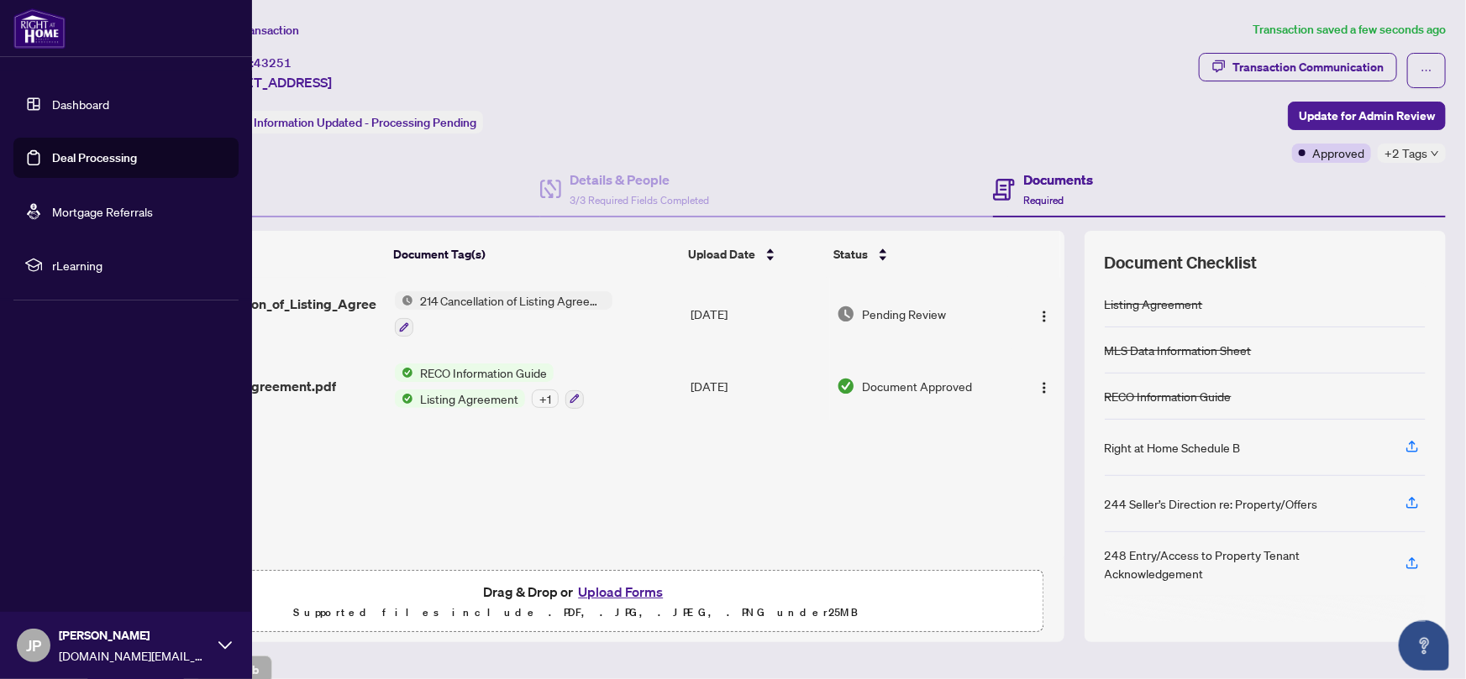
click at [44, 31] on img at bounding box center [39, 28] width 52 height 40
